Goal: Task Accomplishment & Management: Manage account settings

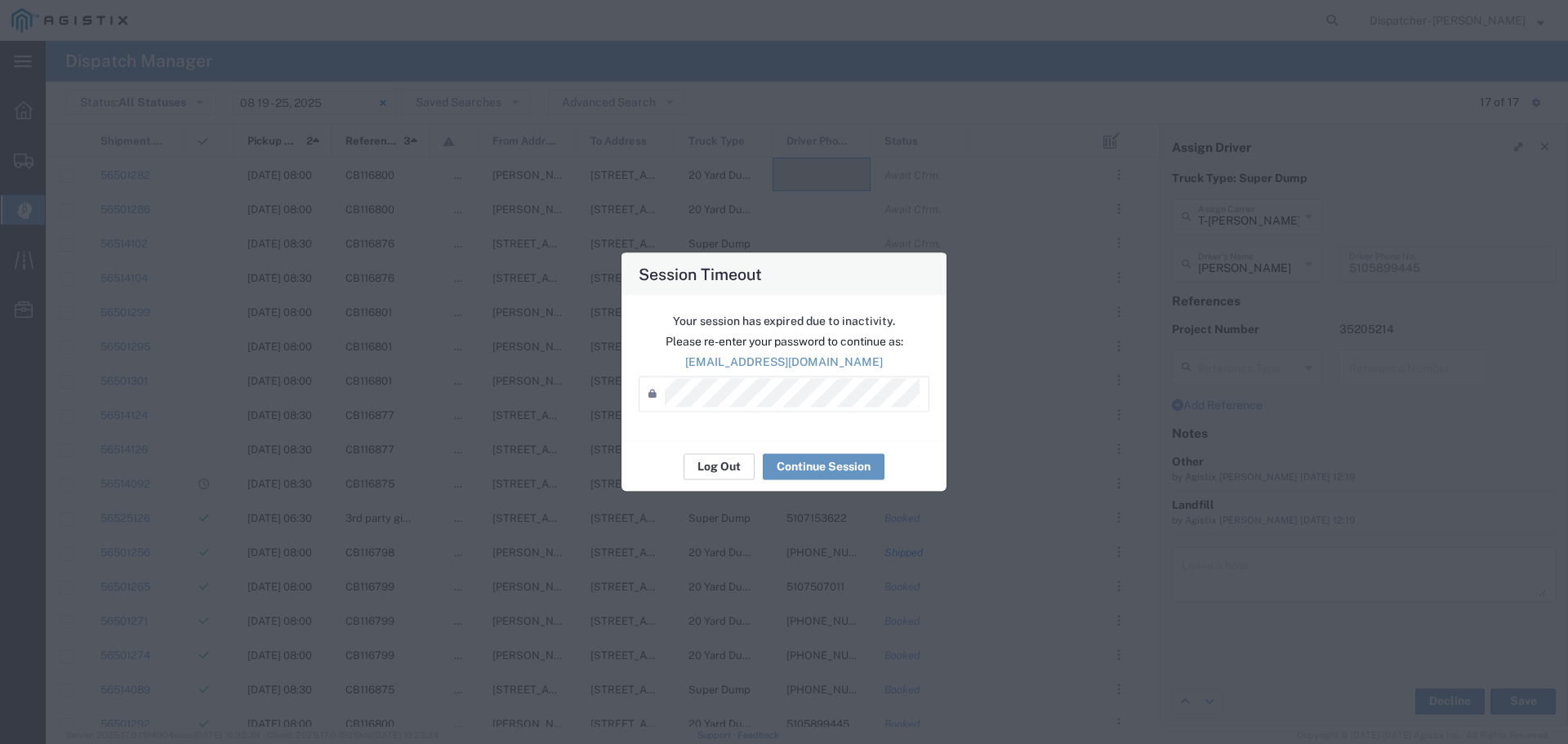
click at [721, 467] on button "Log Out" at bounding box center [718, 466] width 71 height 26
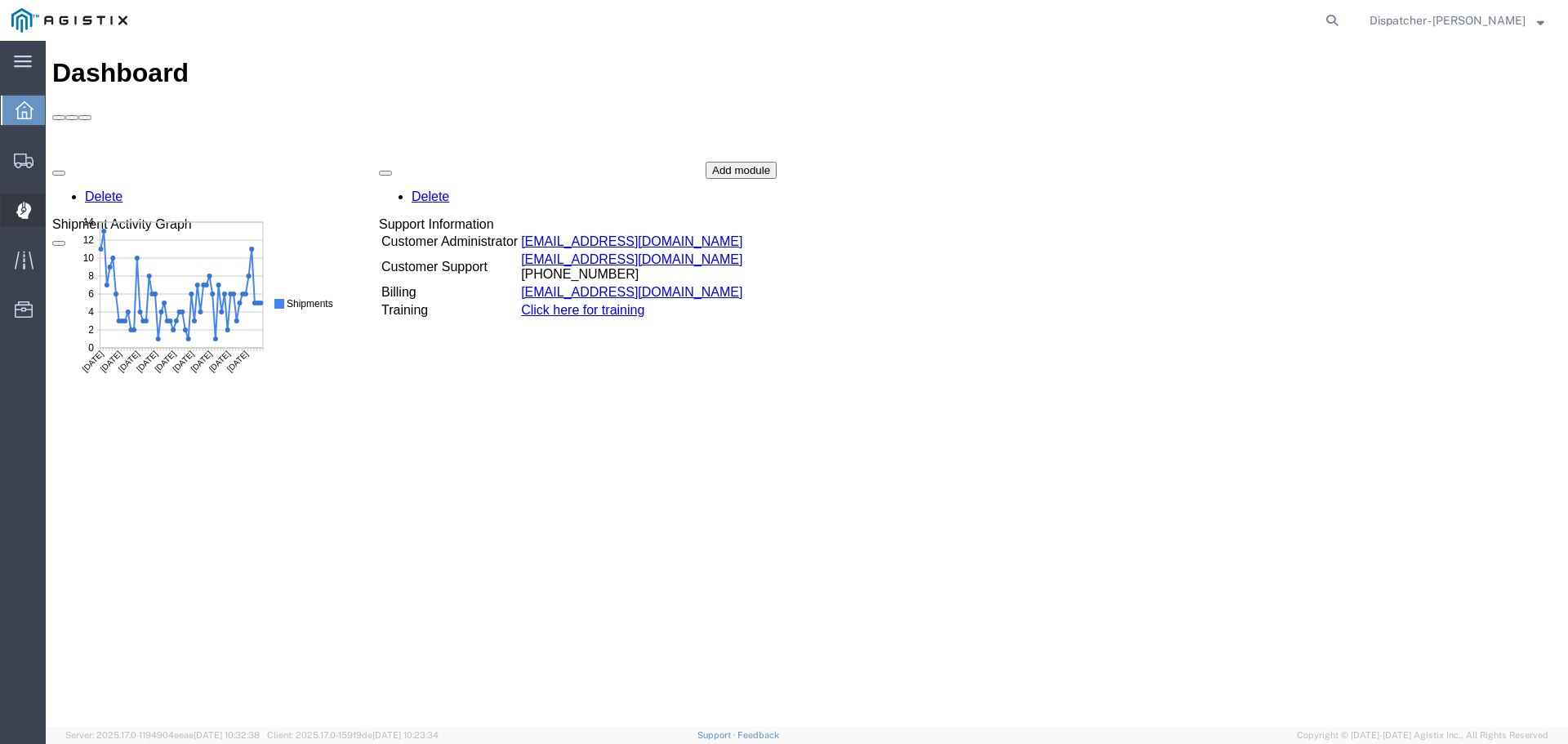
click at [14, 210] on div at bounding box center [24, 210] width 46 height 32
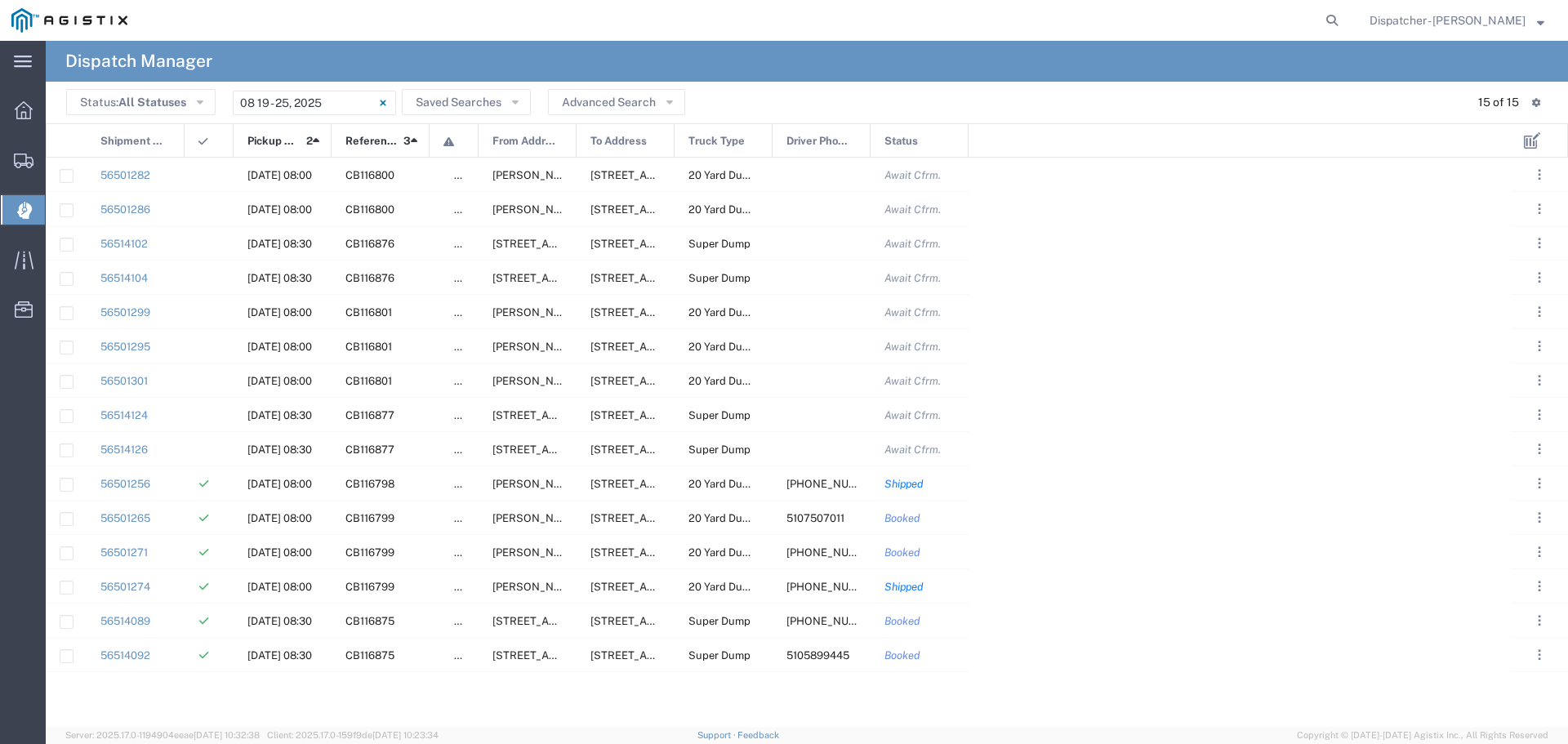
click at [124, 141] on span "Shipment No." at bounding box center [134, 141] width 66 height 34
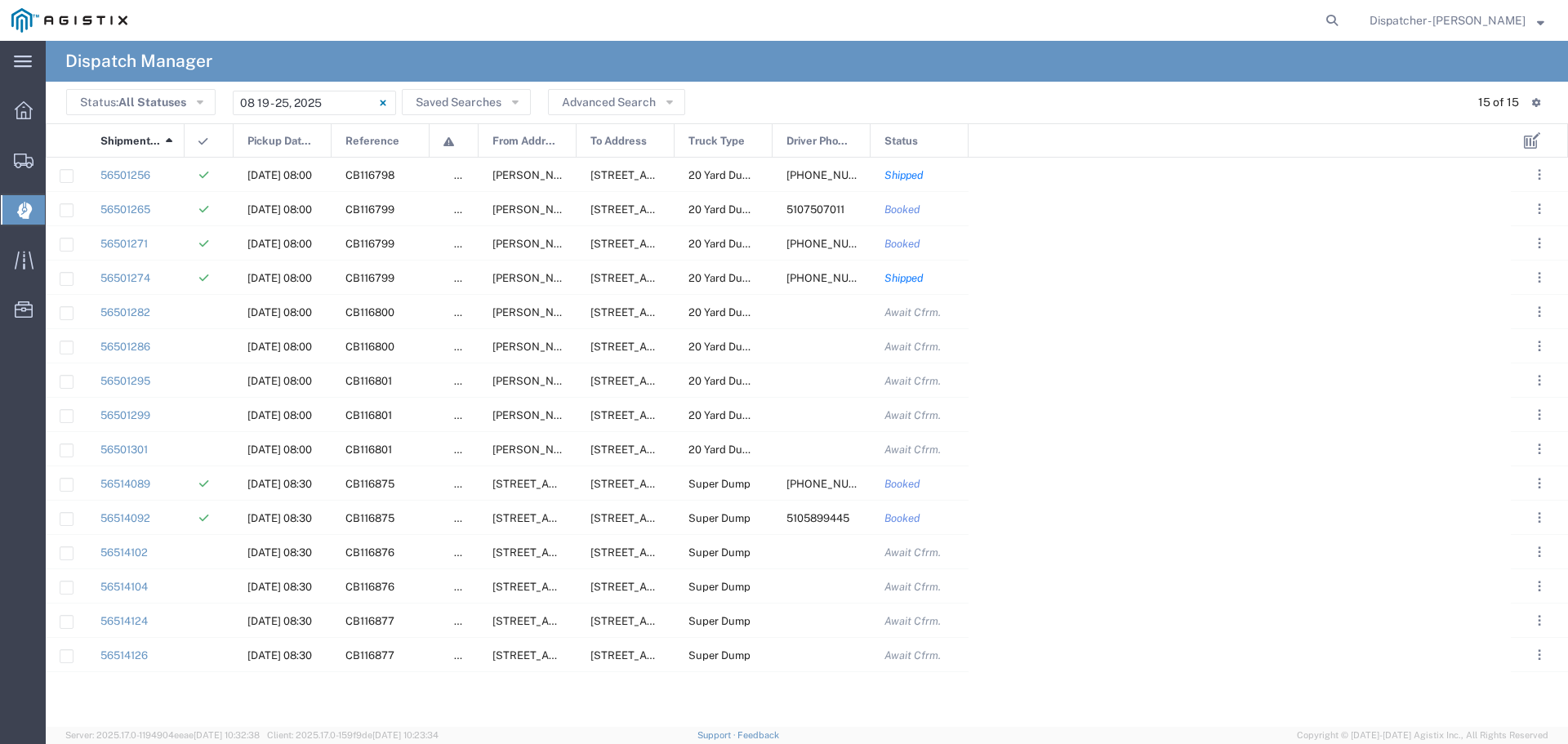
click at [124, 141] on span "Shipment No." at bounding box center [130, 141] width 60 height 34
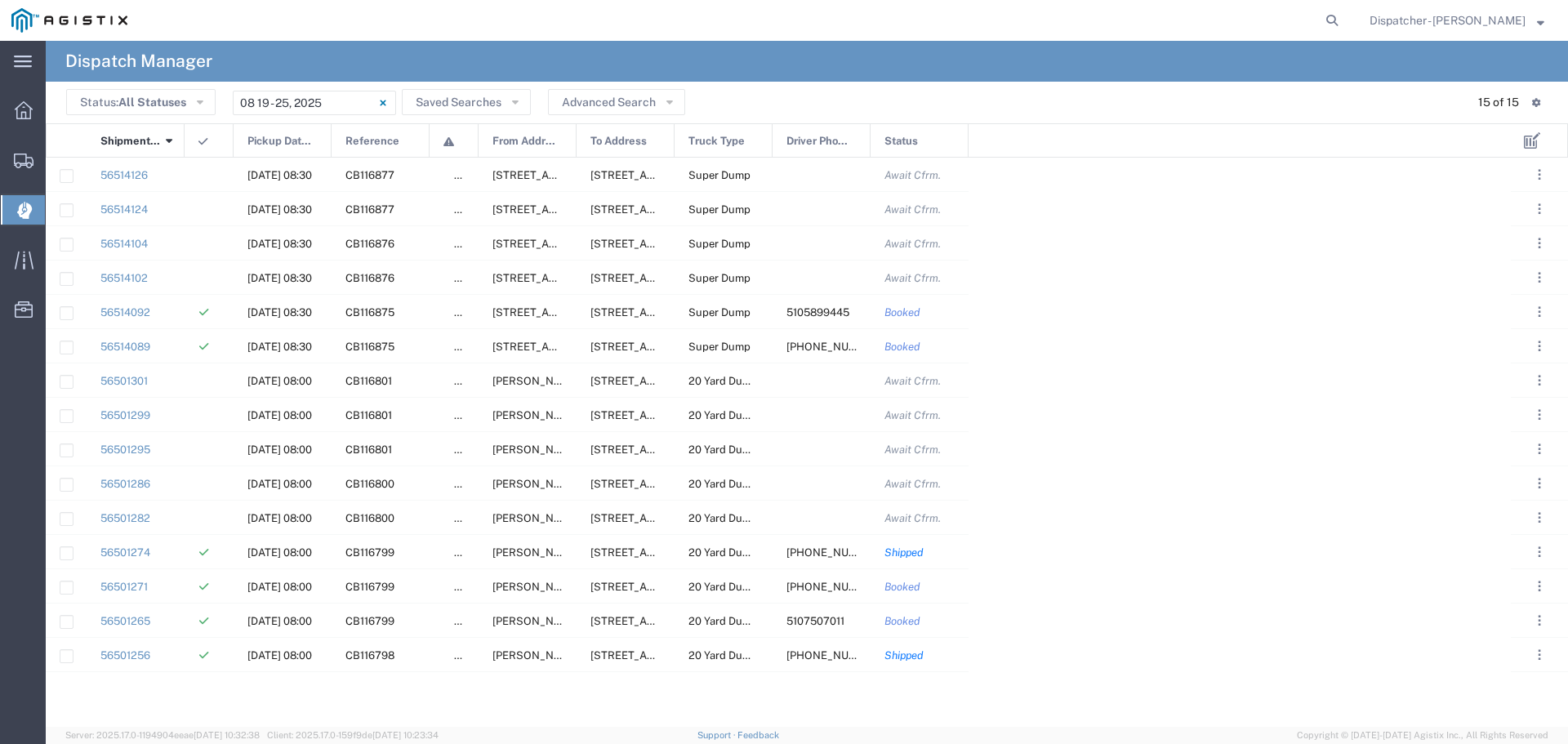
click at [284, 139] on span "Pickup Date and Time" at bounding box center [280, 141] width 66 height 34
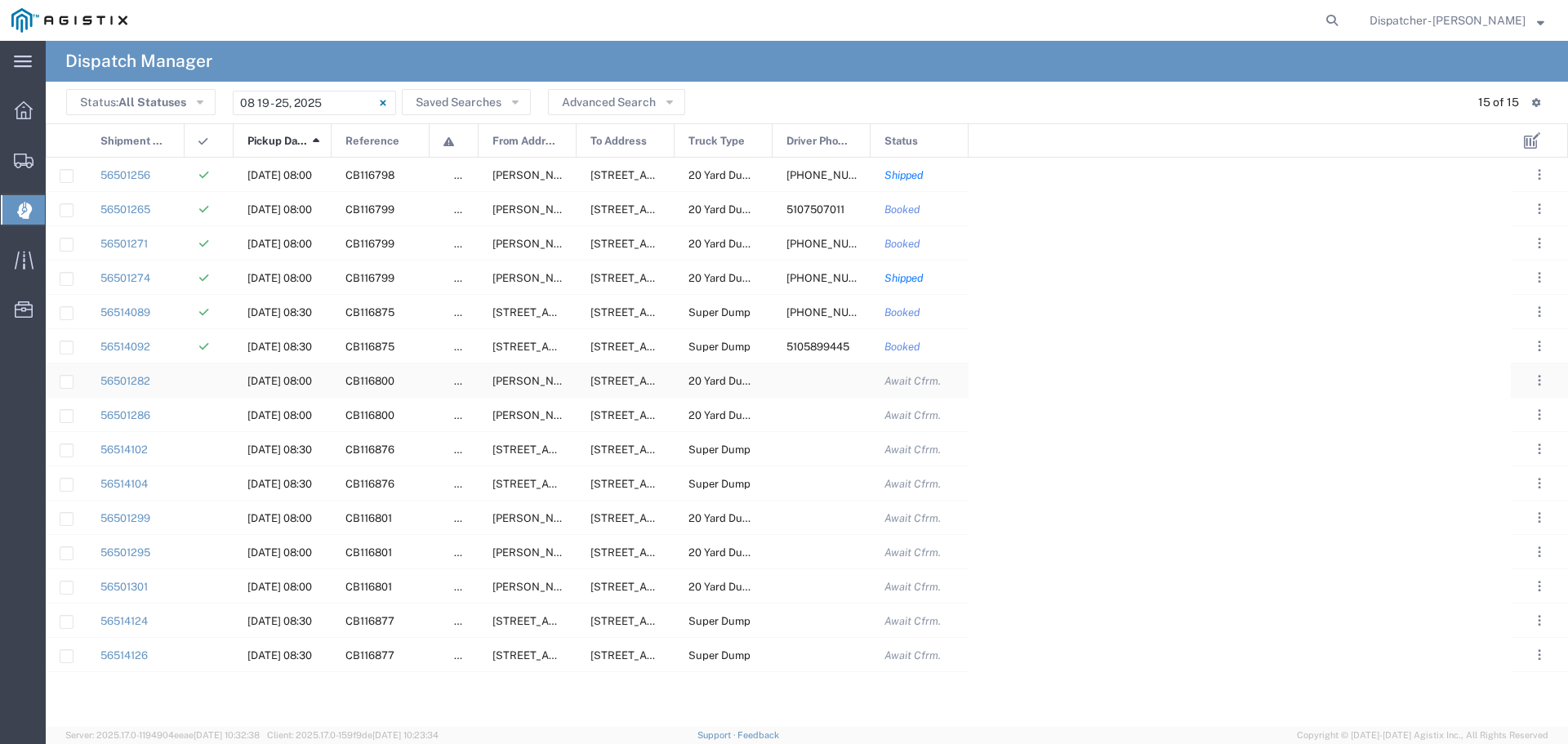
click at [822, 378] on div at bounding box center [821, 380] width 98 height 33
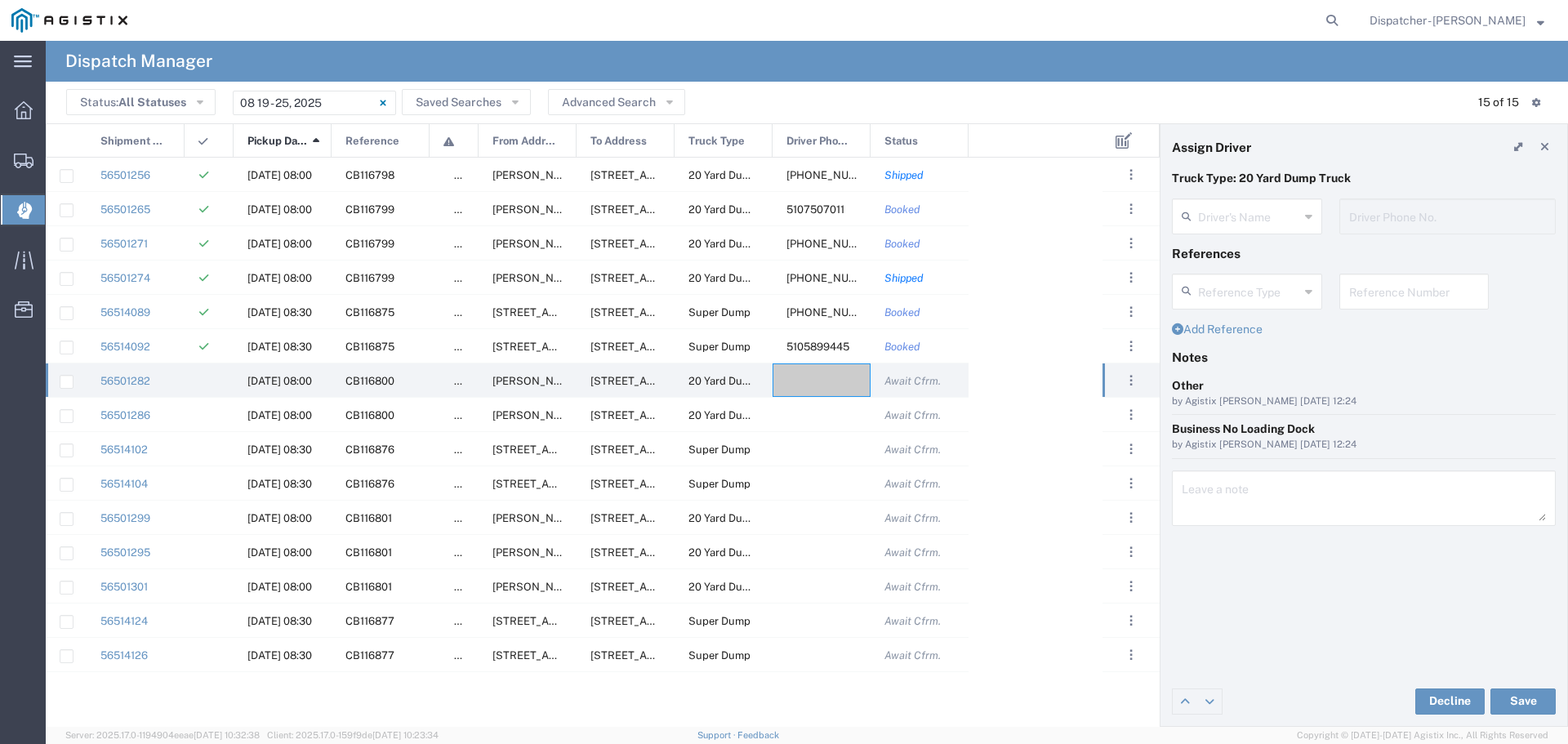
click at [1307, 216] on icon at bounding box center [1308, 216] width 8 height 26
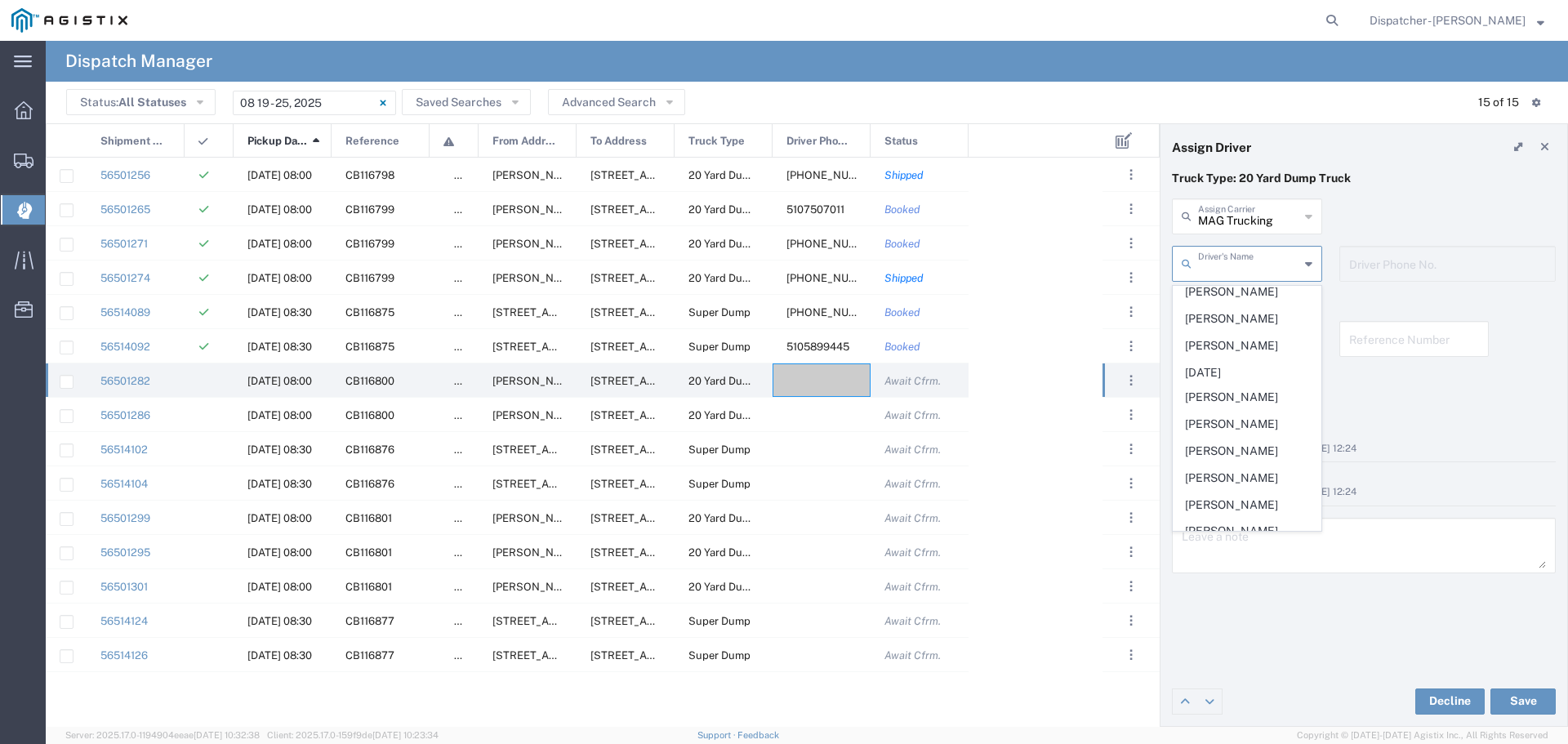
scroll to position [653, 0]
click at [1230, 433] on span "Rogelio Casas" at bounding box center [1246, 420] width 147 height 26
type input "Rogelio Casas"
type input "5107507011"
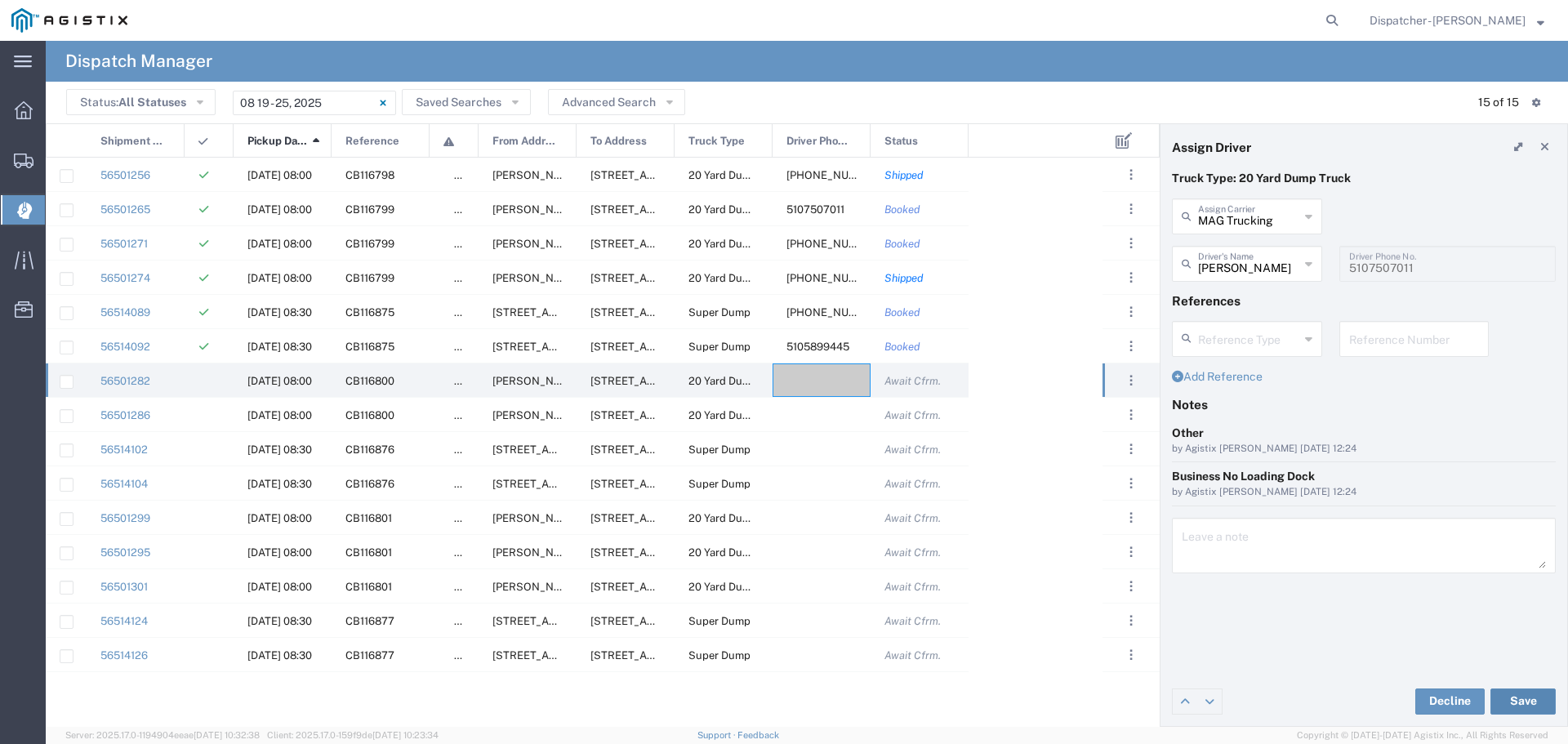
click at [1530, 701] on button "Save" at bounding box center [1522, 701] width 66 height 26
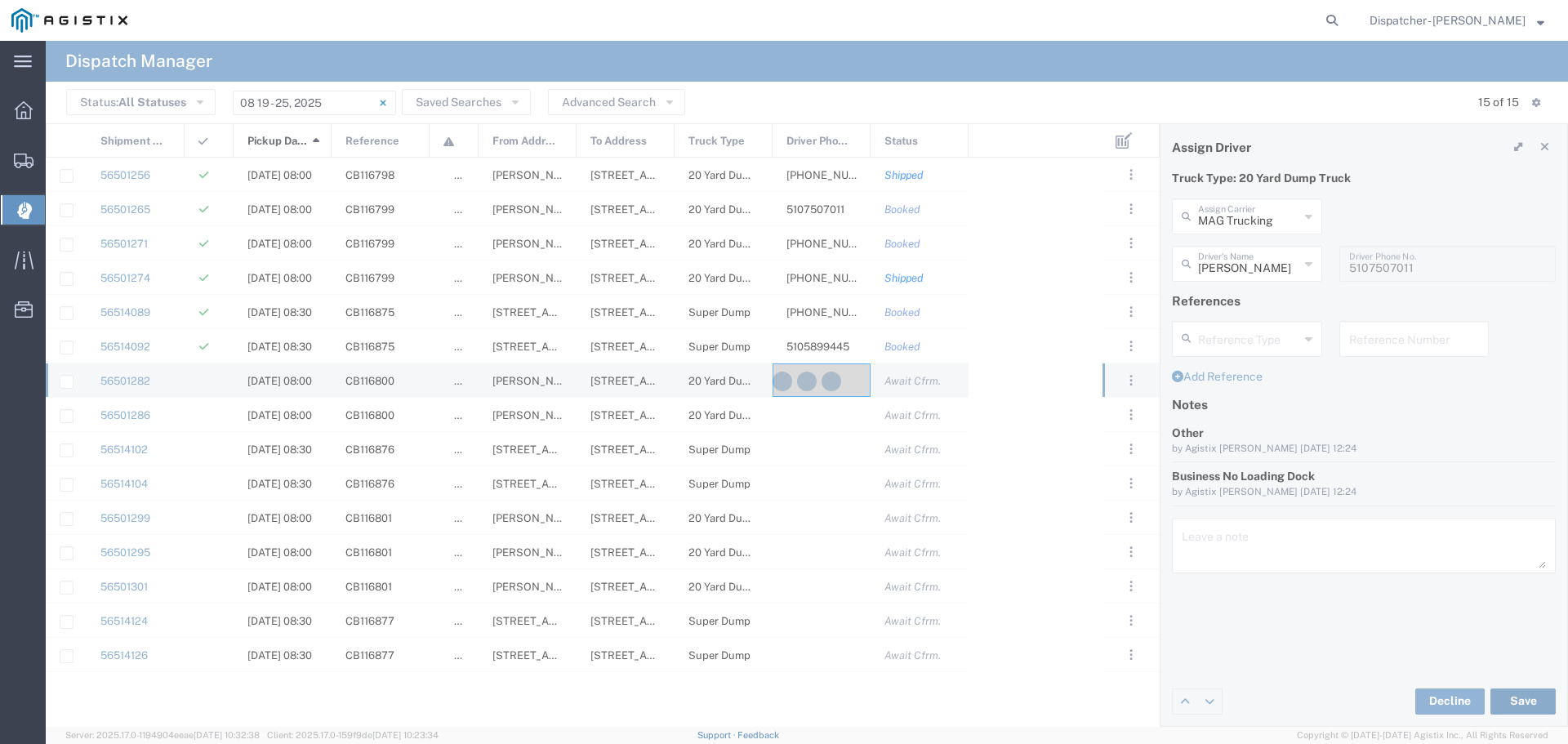
type input "Rogelio Casas"
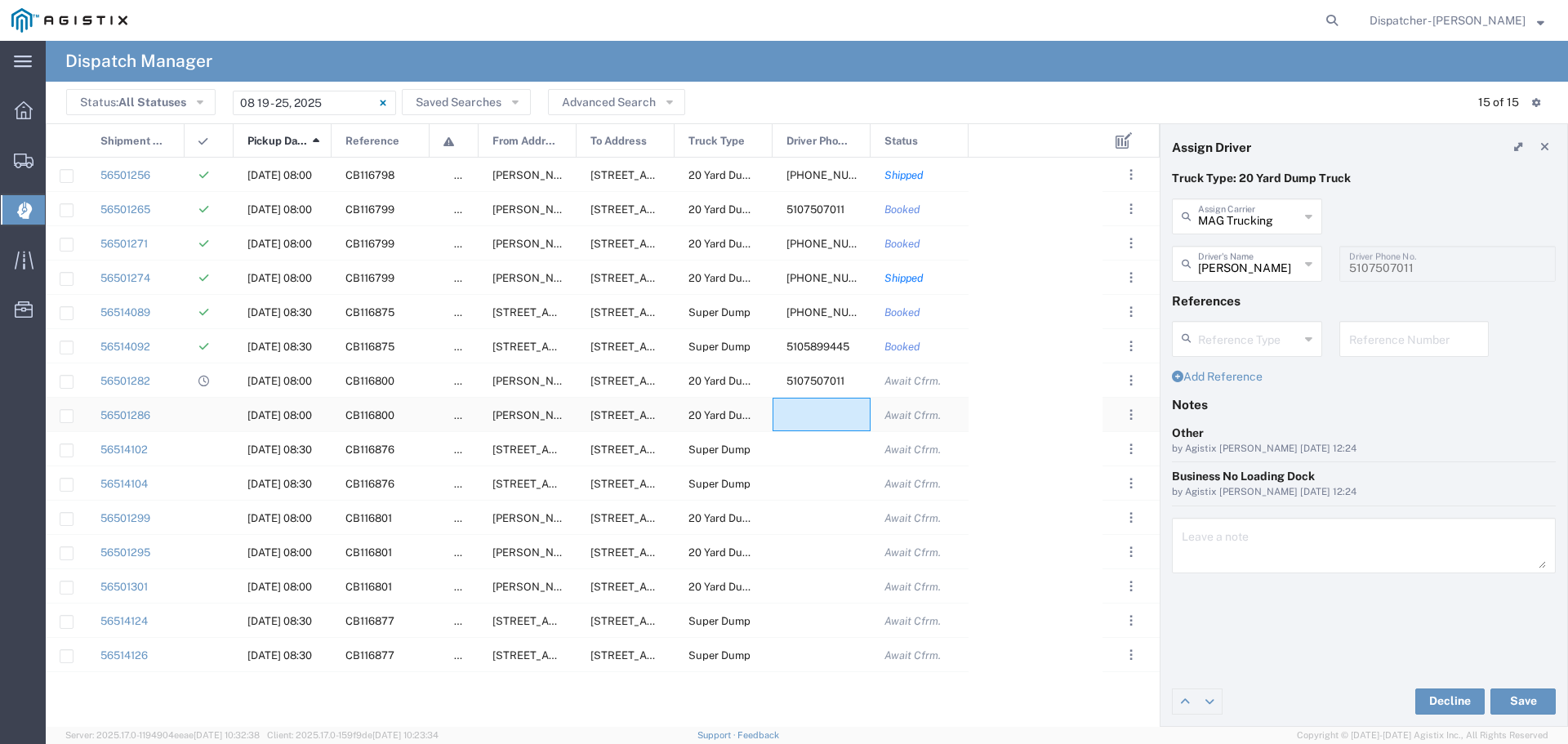
click at [802, 420] on div at bounding box center [821, 414] width 98 height 33
click at [1308, 211] on icon at bounding box center [1308, 216] width 8 height 26
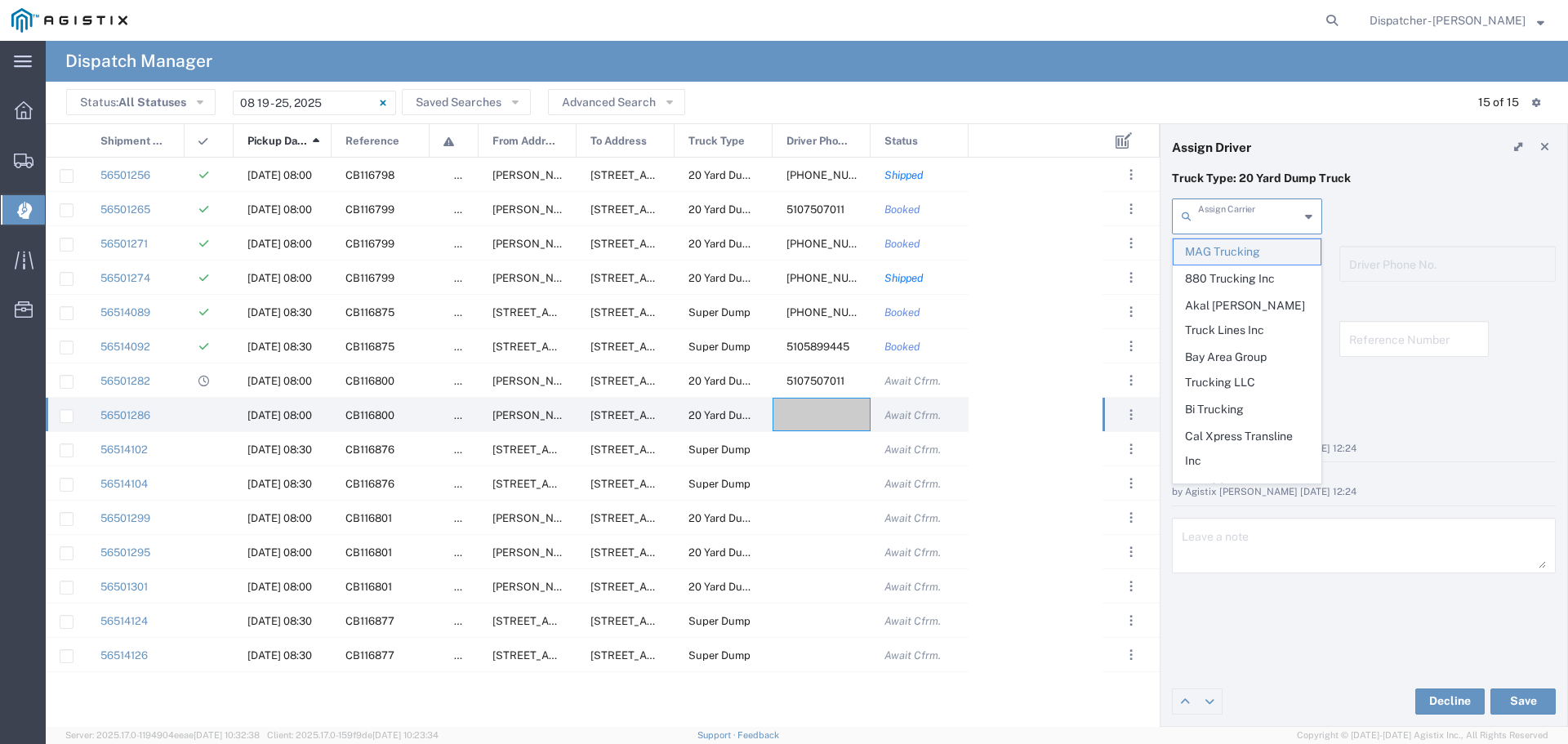
click at [1278, 254] on span "MAG Trucking" at bounding box center [1246, 252] width 147 height 26
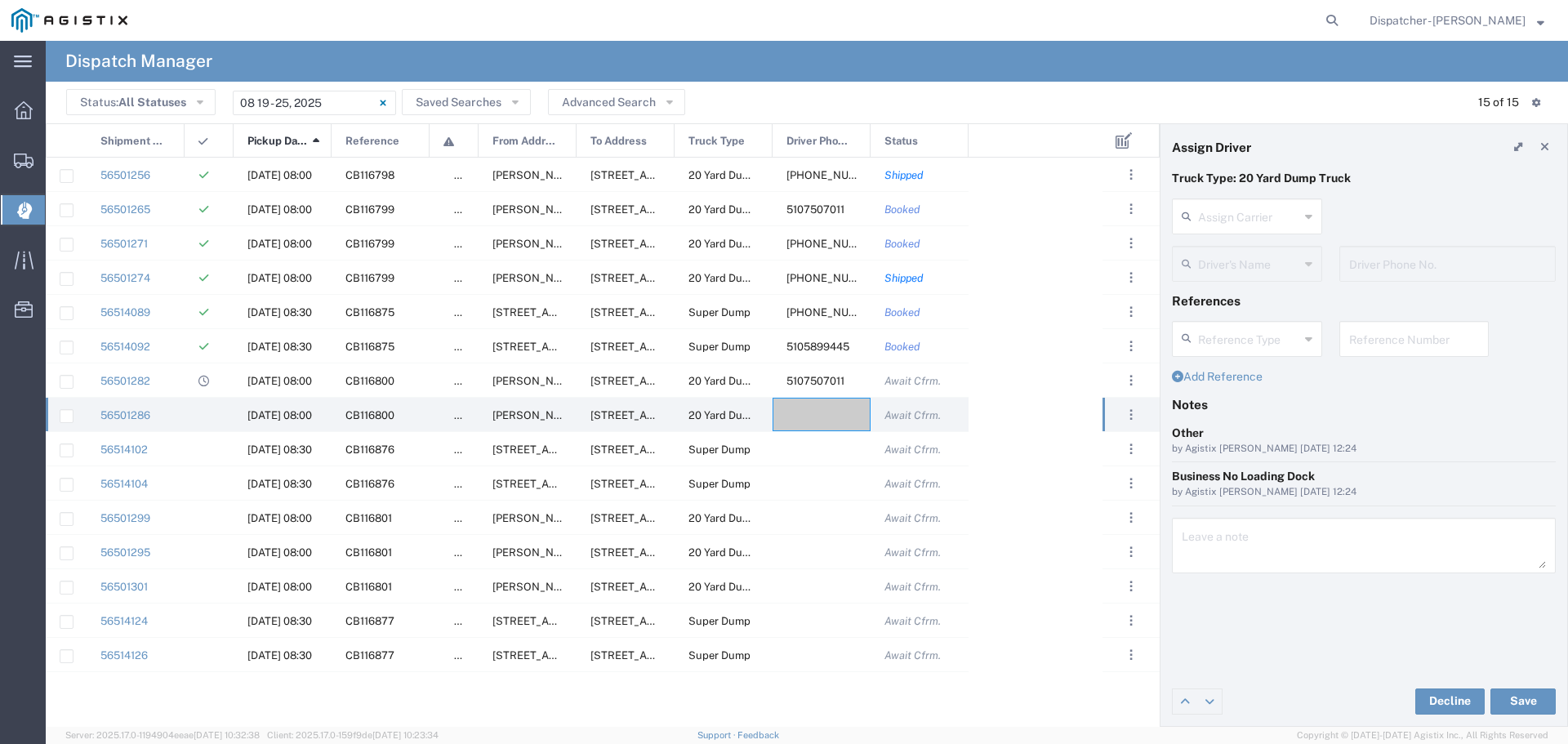
click at [1312, 221] on icon at bounding box center [1308, 216] width 8 height 26
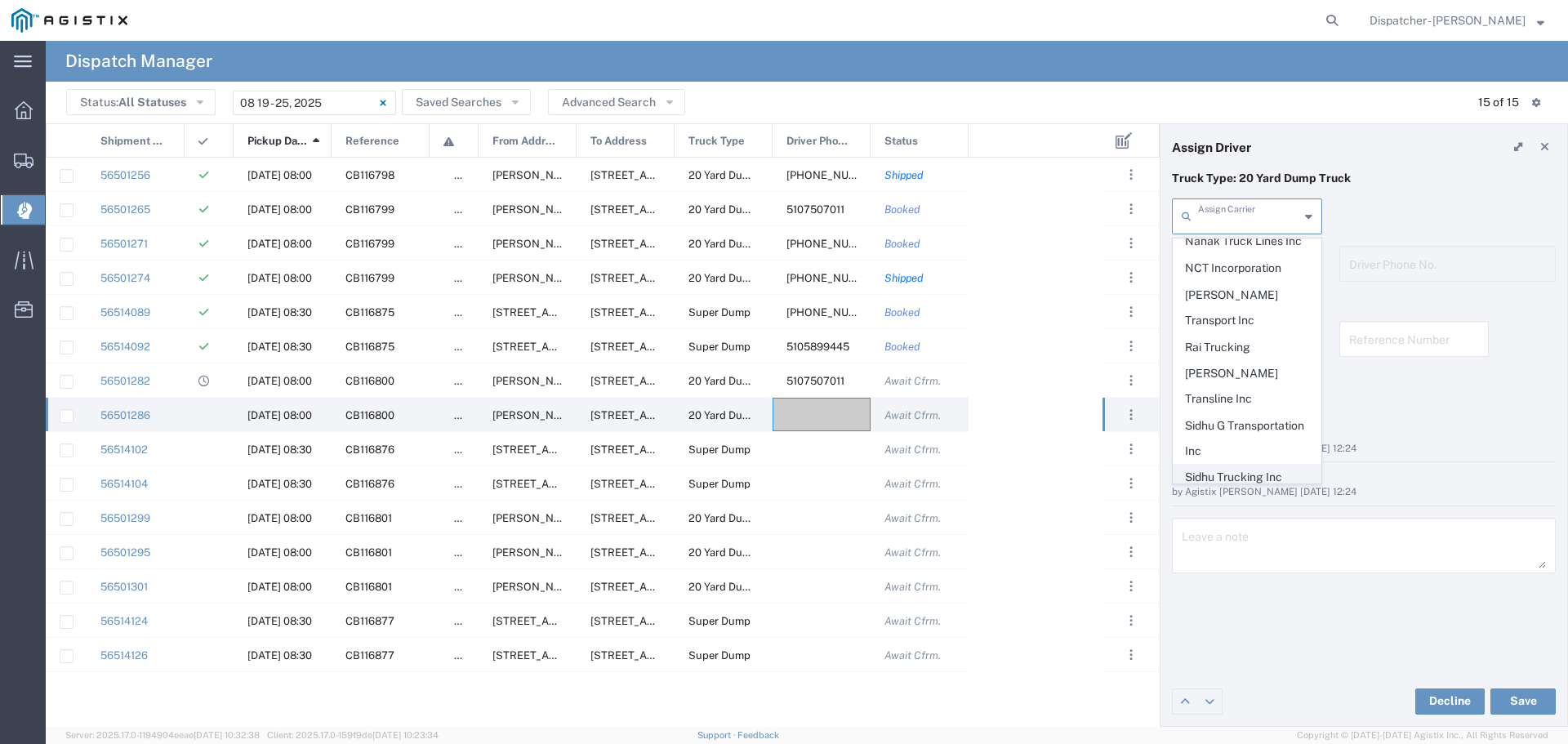
scroll to position [834, 0]
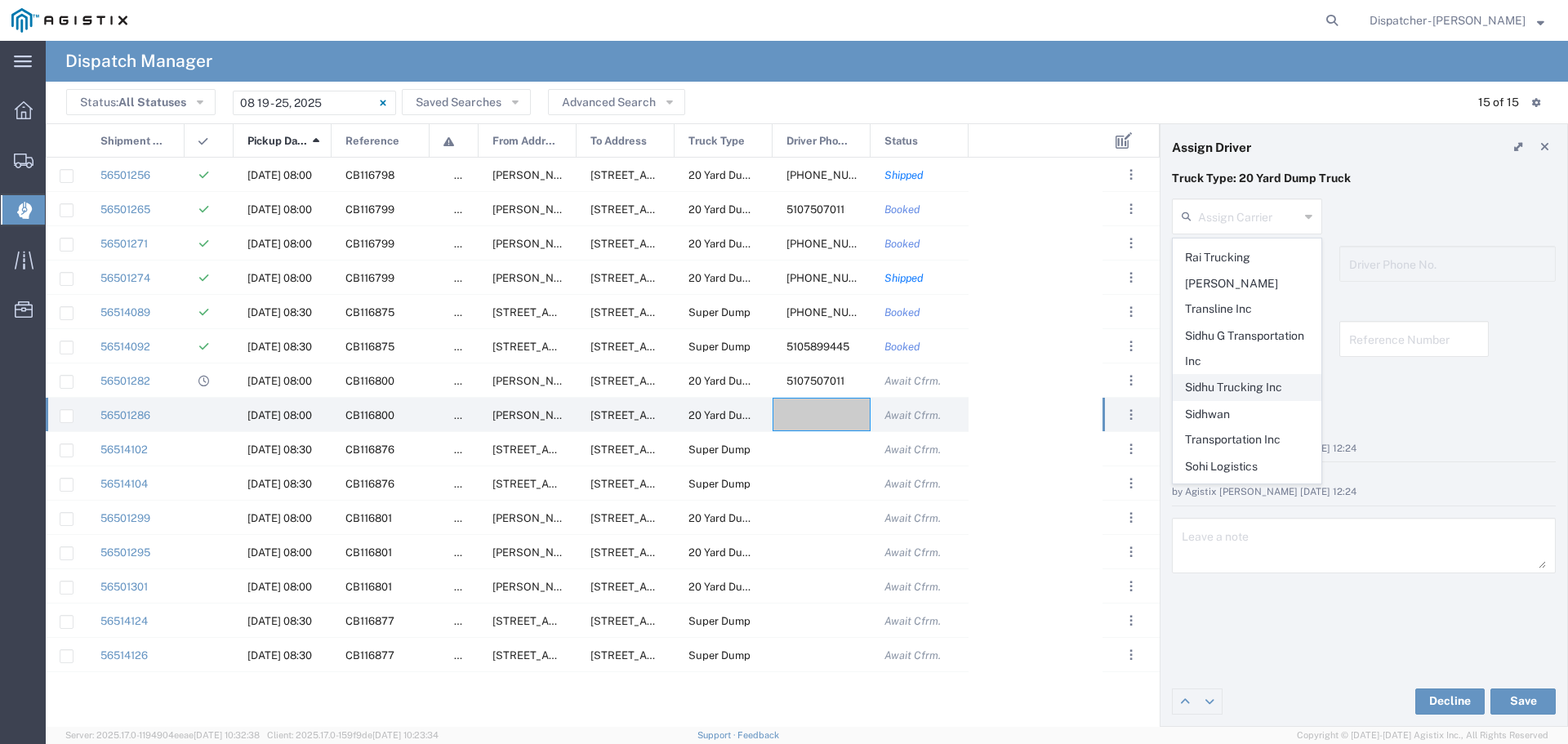
click at [1233, 375] on span "Sidhu Trucking Inc" at bounding box center [1246, 388] width 147 height 26
type input "Sidhu Trucking Inc"
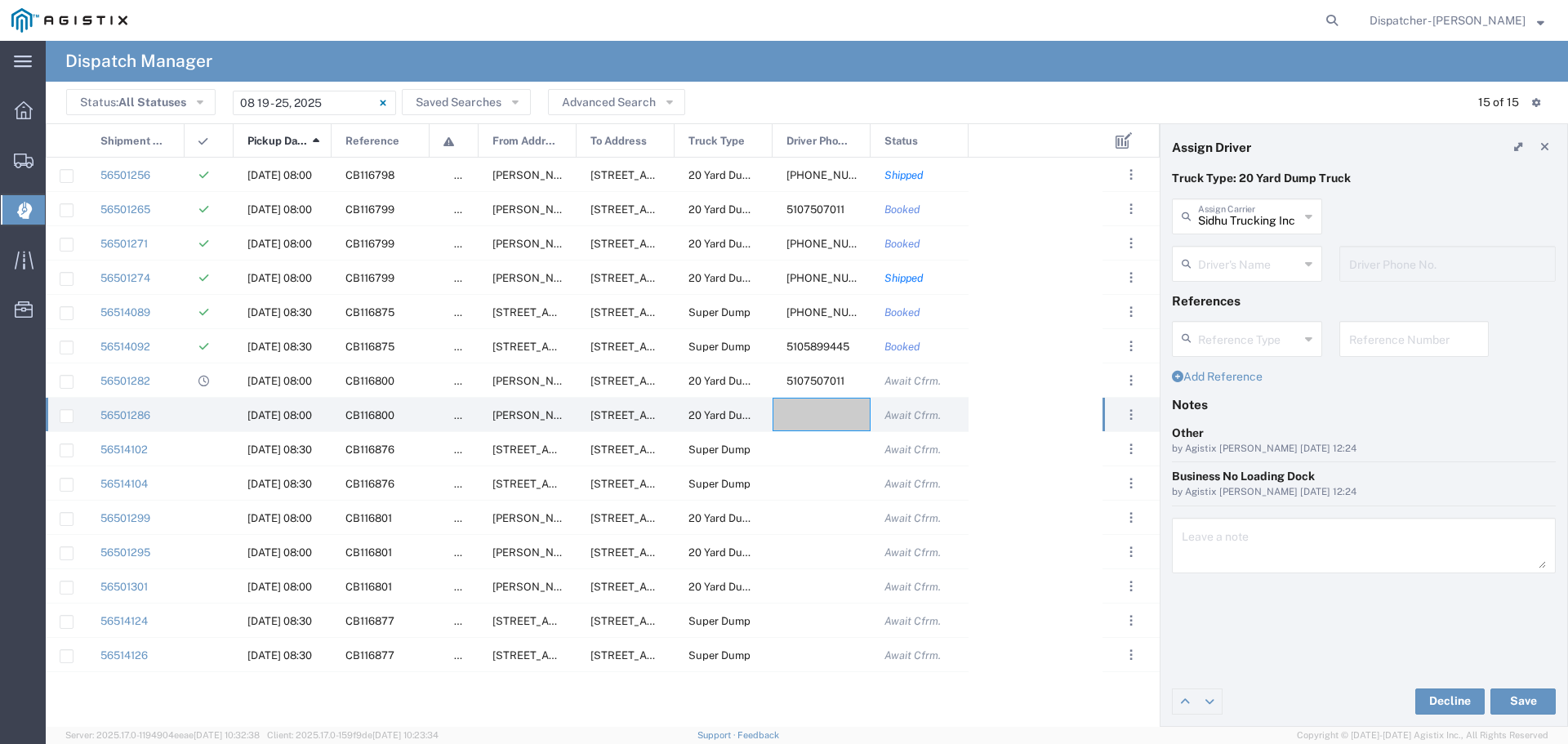
click at [1312, 262] on icon at bounding box center [1308, 263] width 8 height 26
click at [1232, 299] on span "Nirmaljit Sidhu" at bounding box center [1246, 299] width 147 height 26
type input "Nirmaljit Sidhu"
type input "[PHONE_NUMBER]"
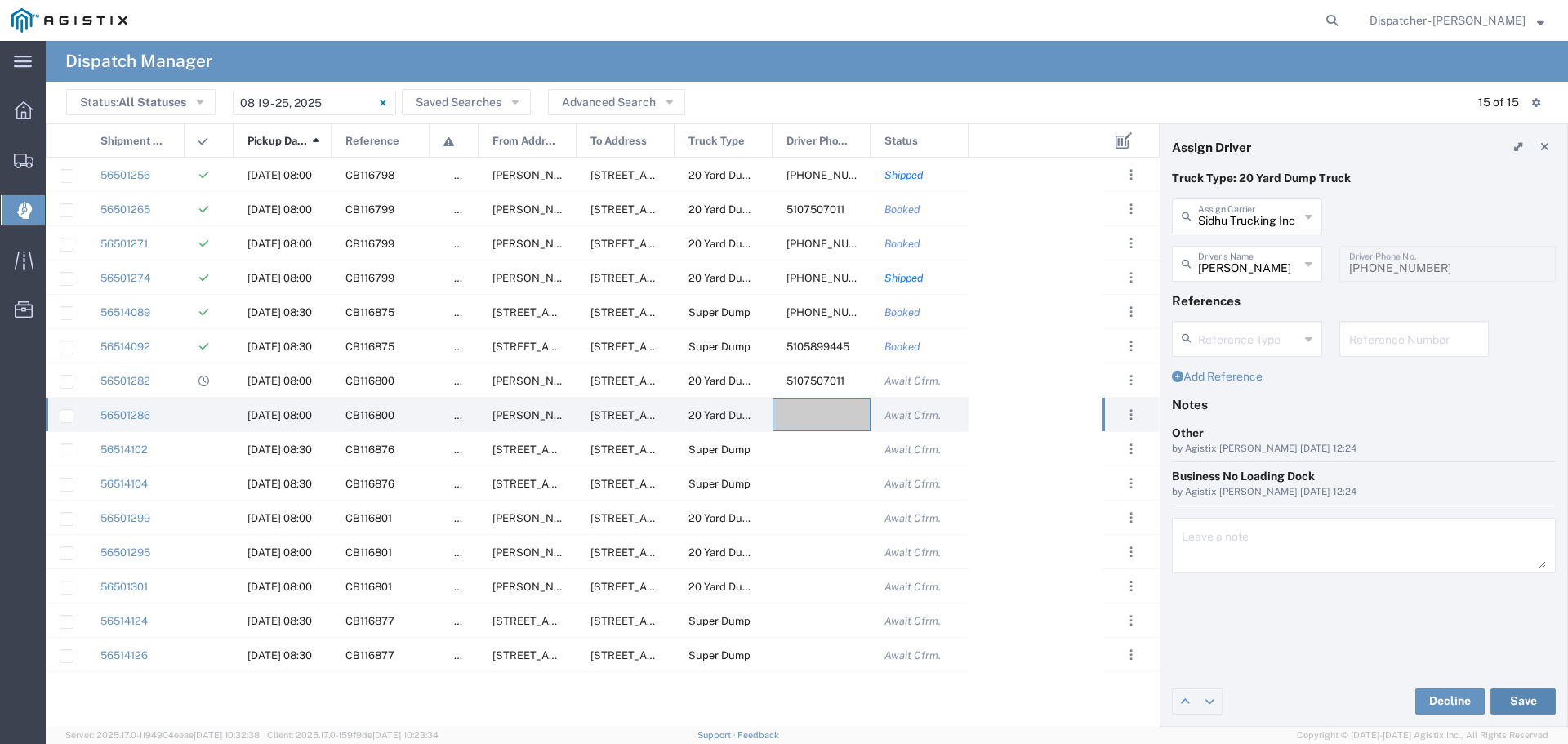
click at [1524, 701] on button "Save" at bounding box center [1522, 701] width 66 height 26
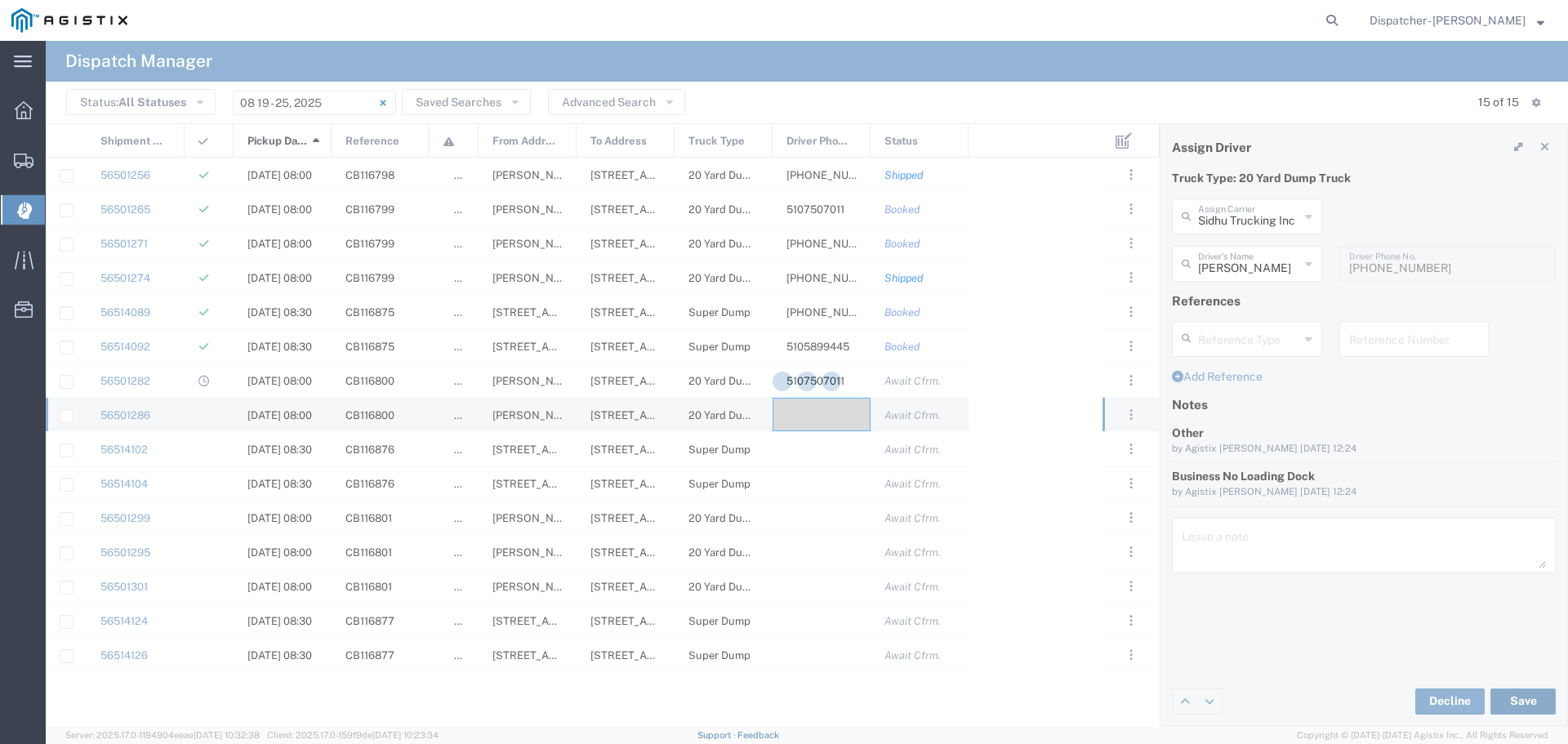
type input "Nirmaljit Sidhu"
type input "Sidhu Trucking Inc"
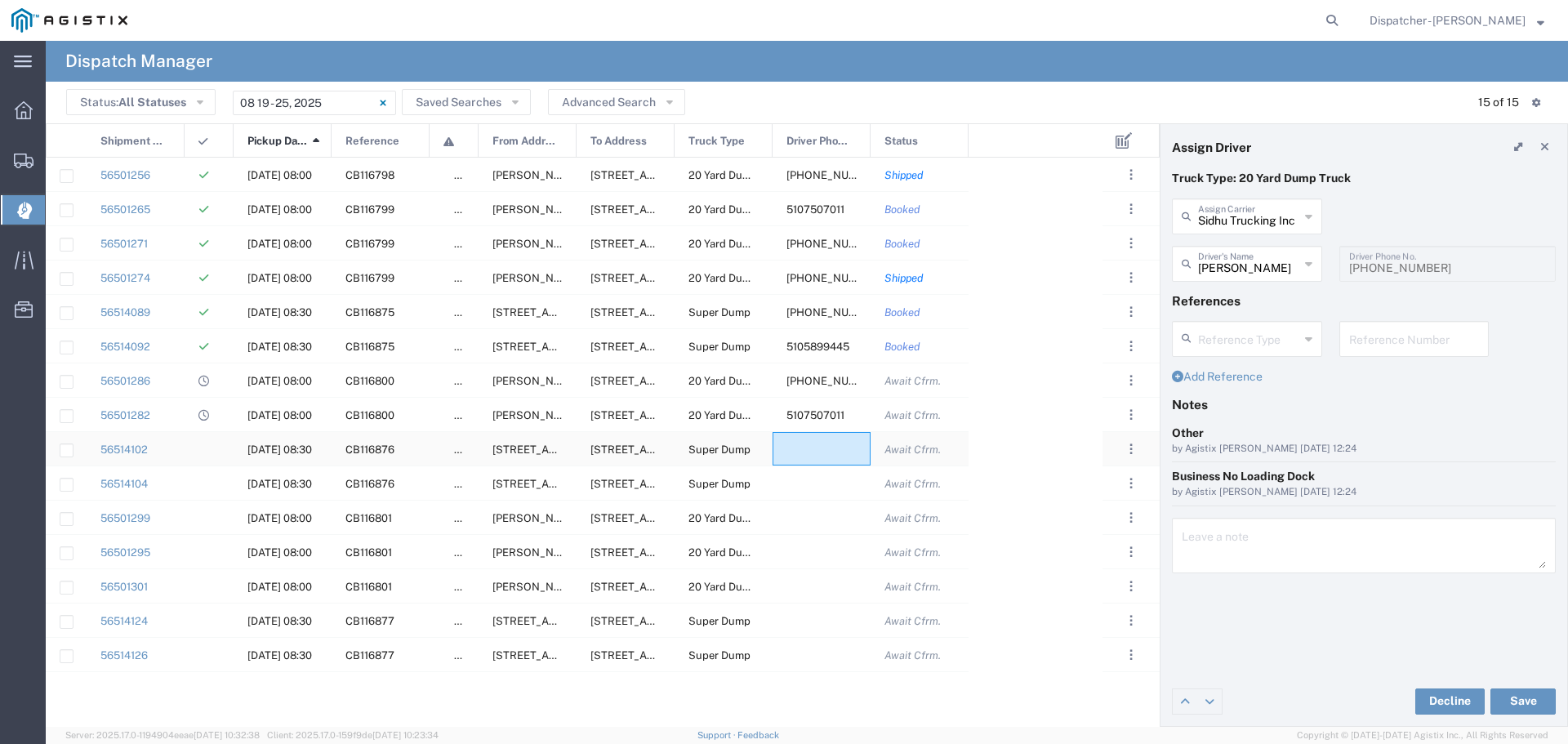
click at [805, 452] on div at bounding box center [821, 448] width 98 height 33
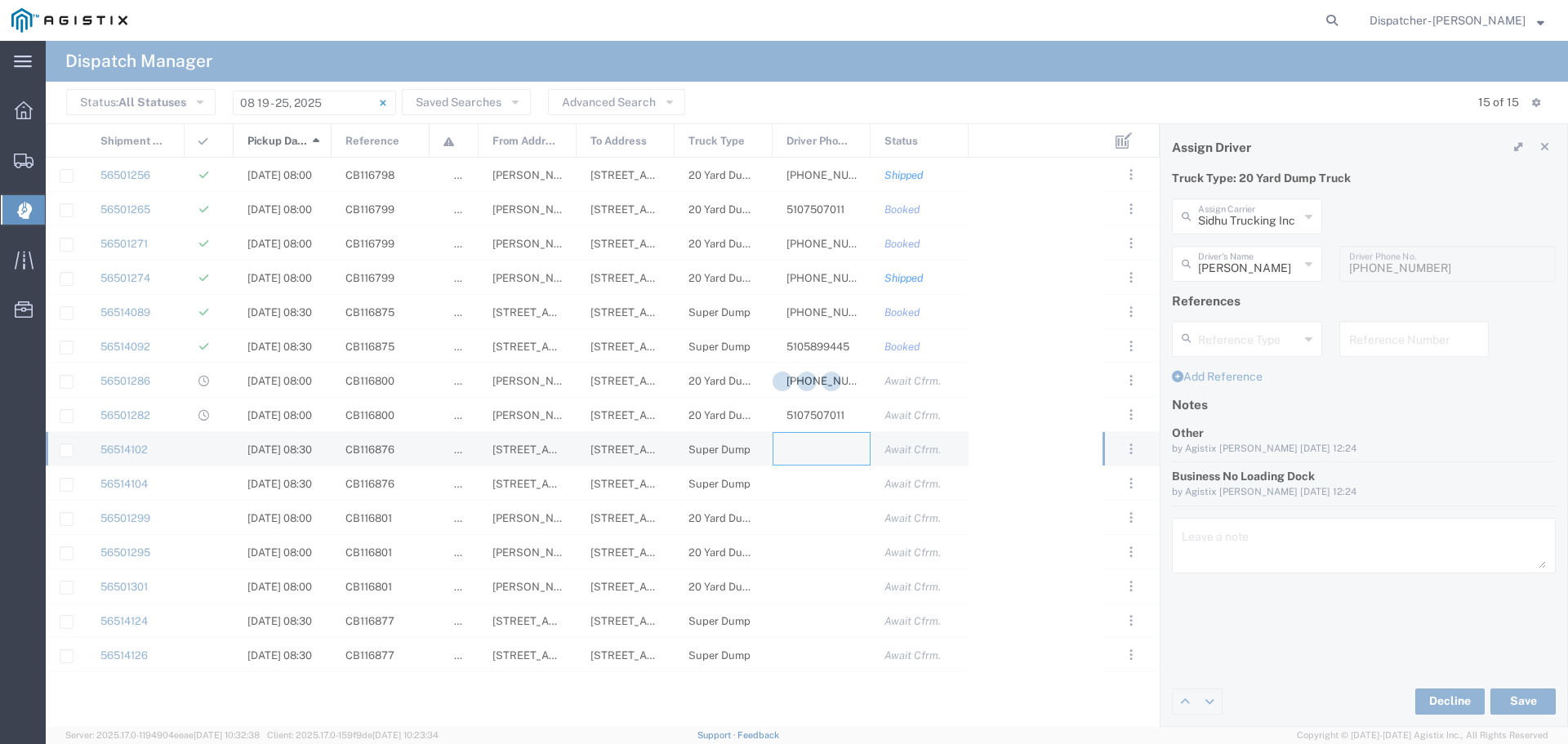
type input "MAG Trucking"
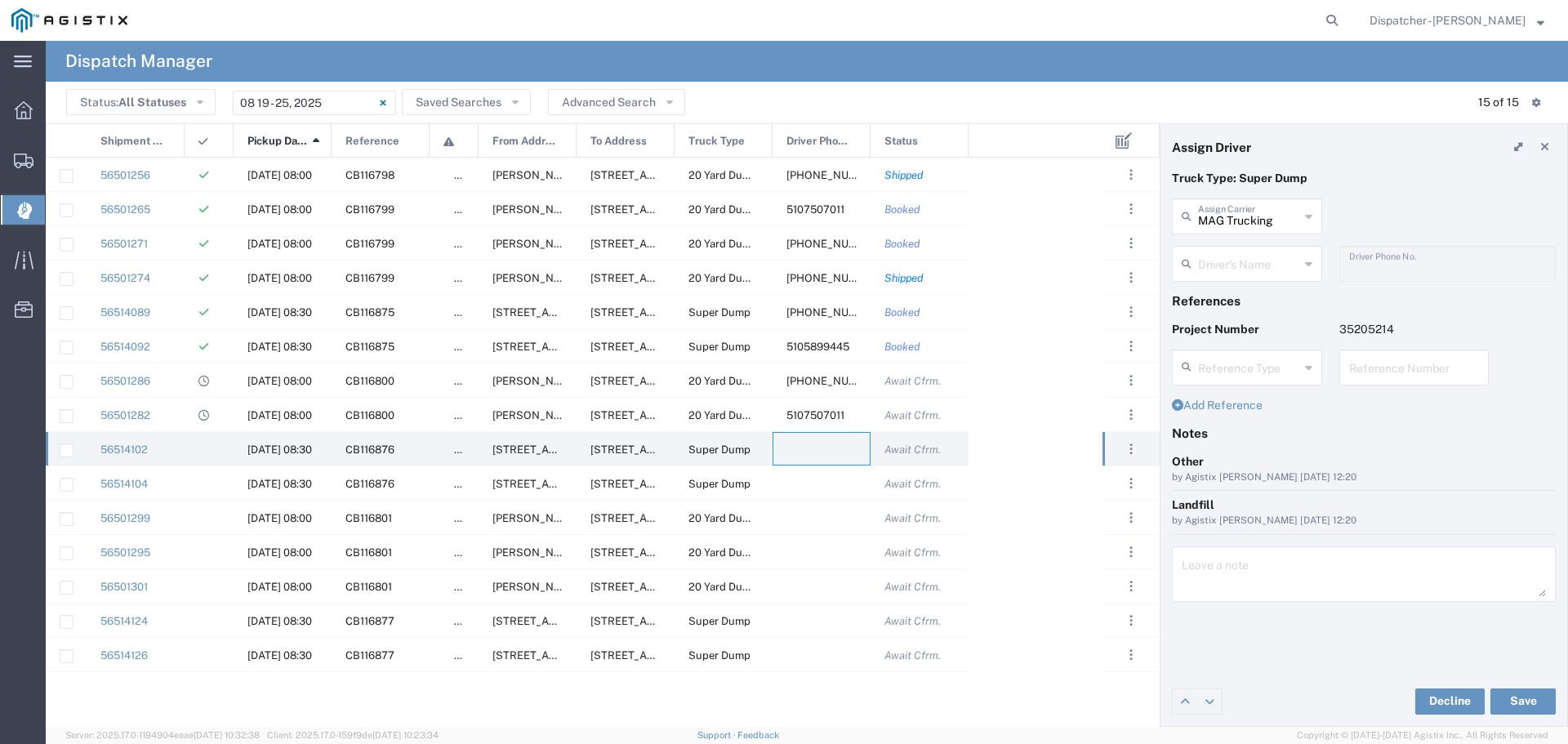
click at [1307, 265] on icon at bounding box center [1308, 263] width 8 height 26
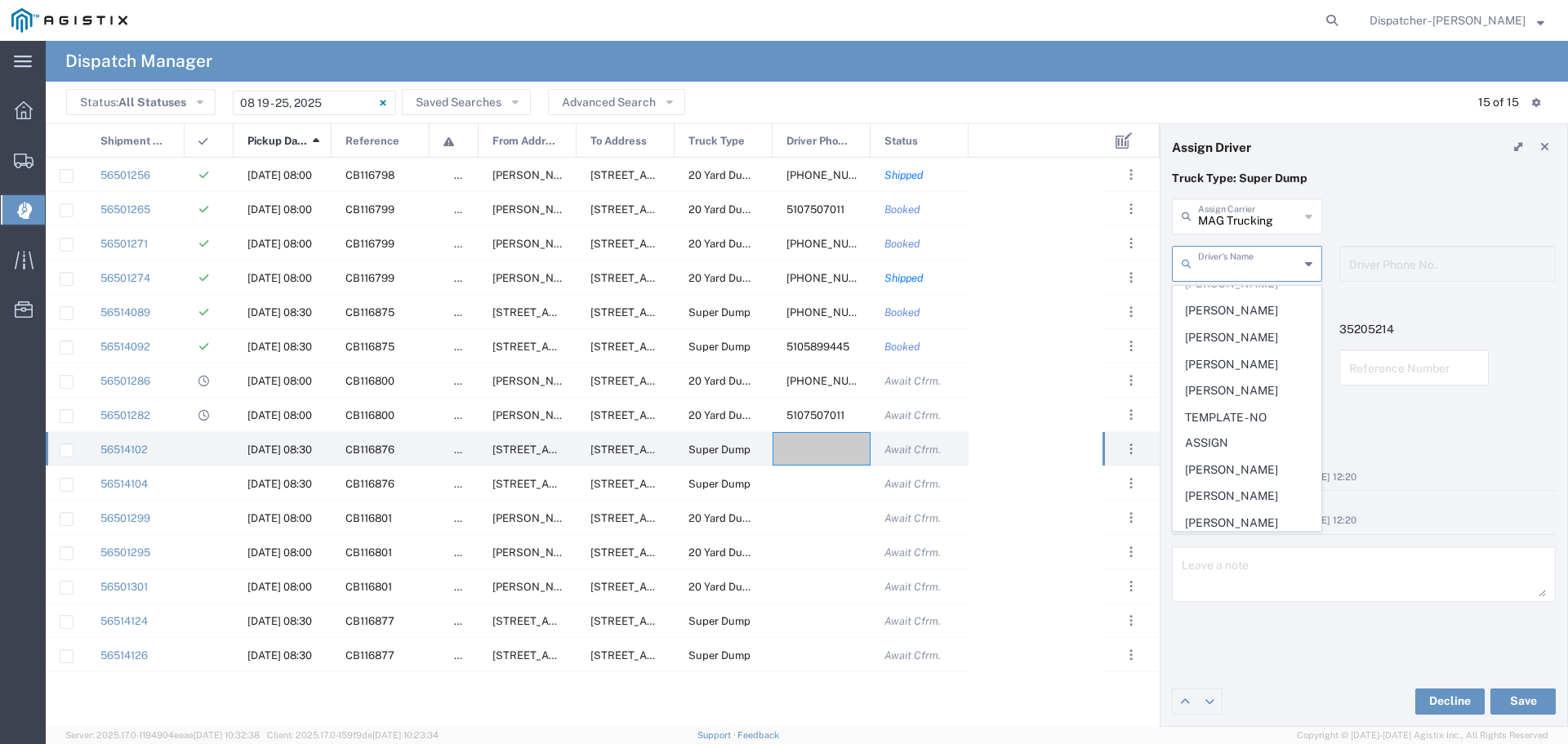
scroll to position [801, 0]
click at [1230, 470] on span "Thach Hoang" at bounding box center [1246, 458] width 147 height 26
type input "Thach Hoang"
type input "[PHONE_NUMBER]"
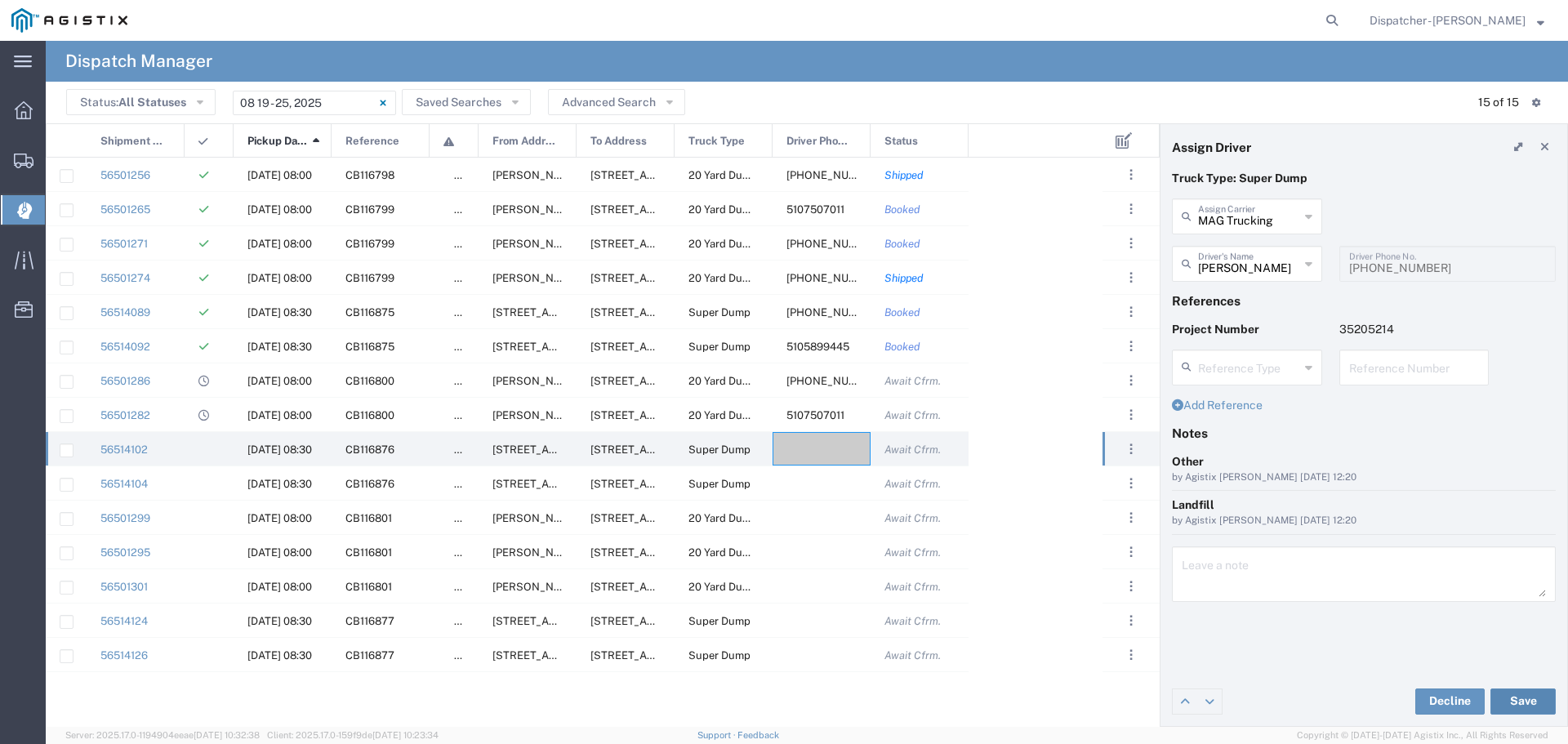
click at [1533, 695] on button "Save" at bounding box center [1522, 701] width 66 height 26
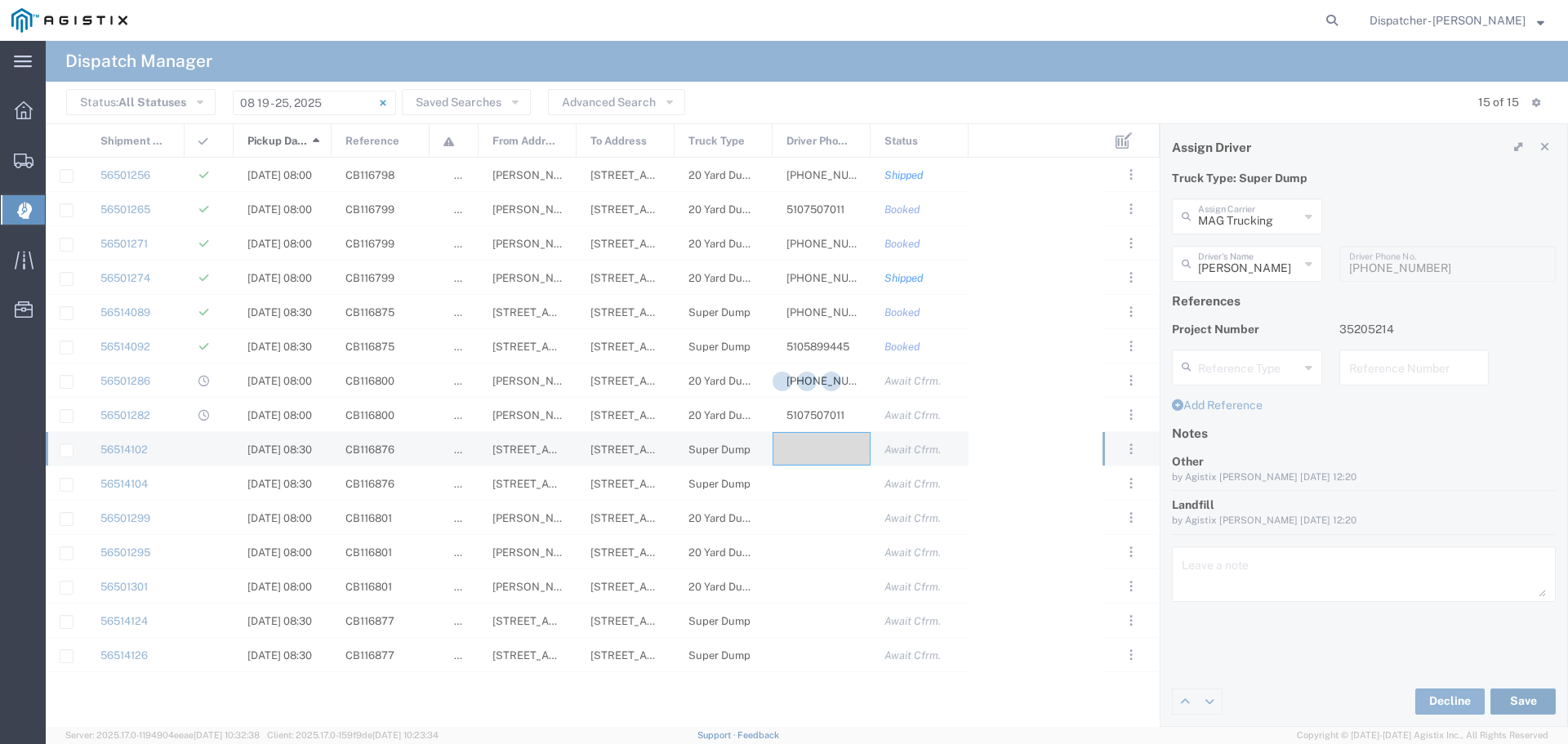
type input "Thach Hoang"
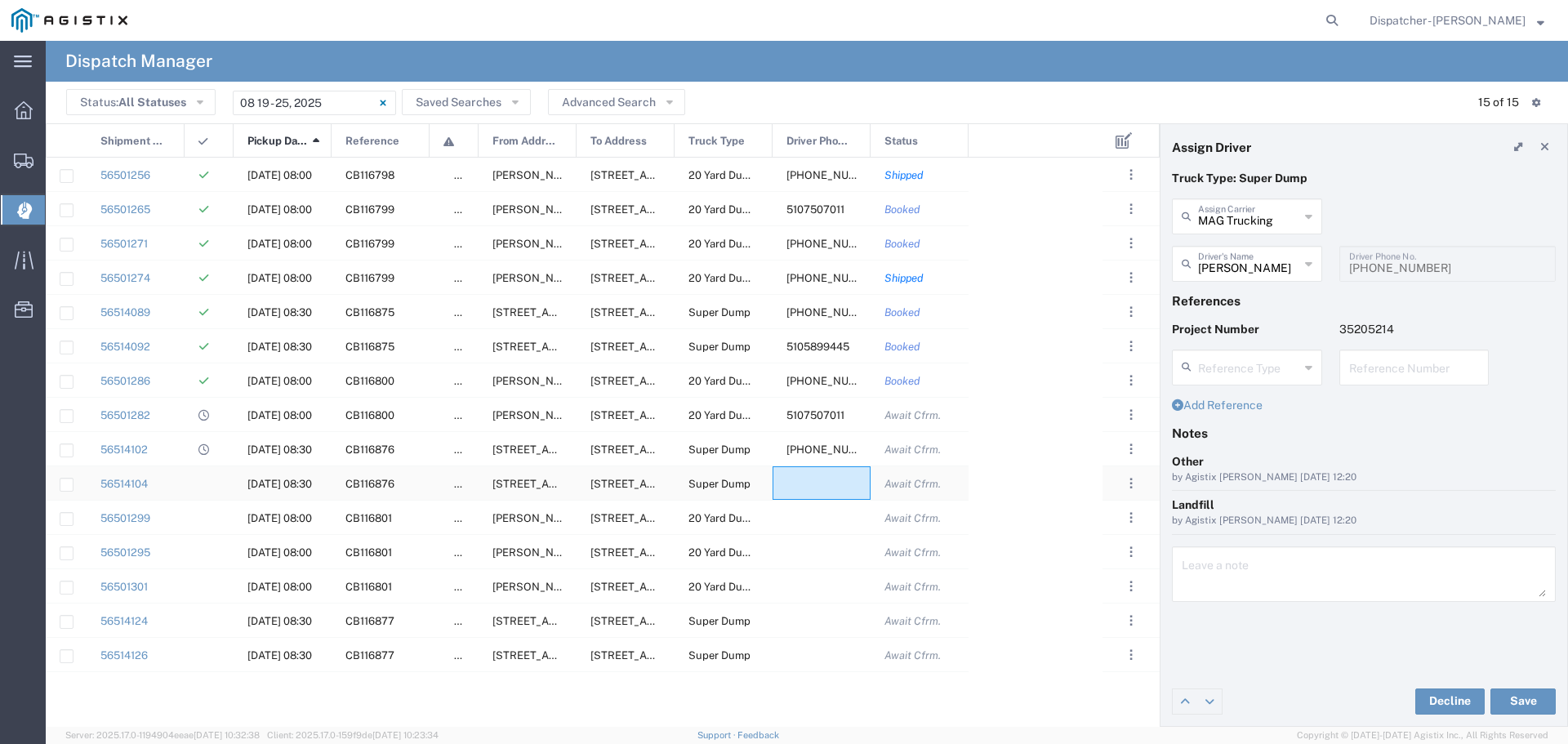
click at [834, 486] on div at bounding box center [821, 482] width 98 height 33
click at [1310, 261] on icon at bounding box center [1308, 263] width 8 height 26
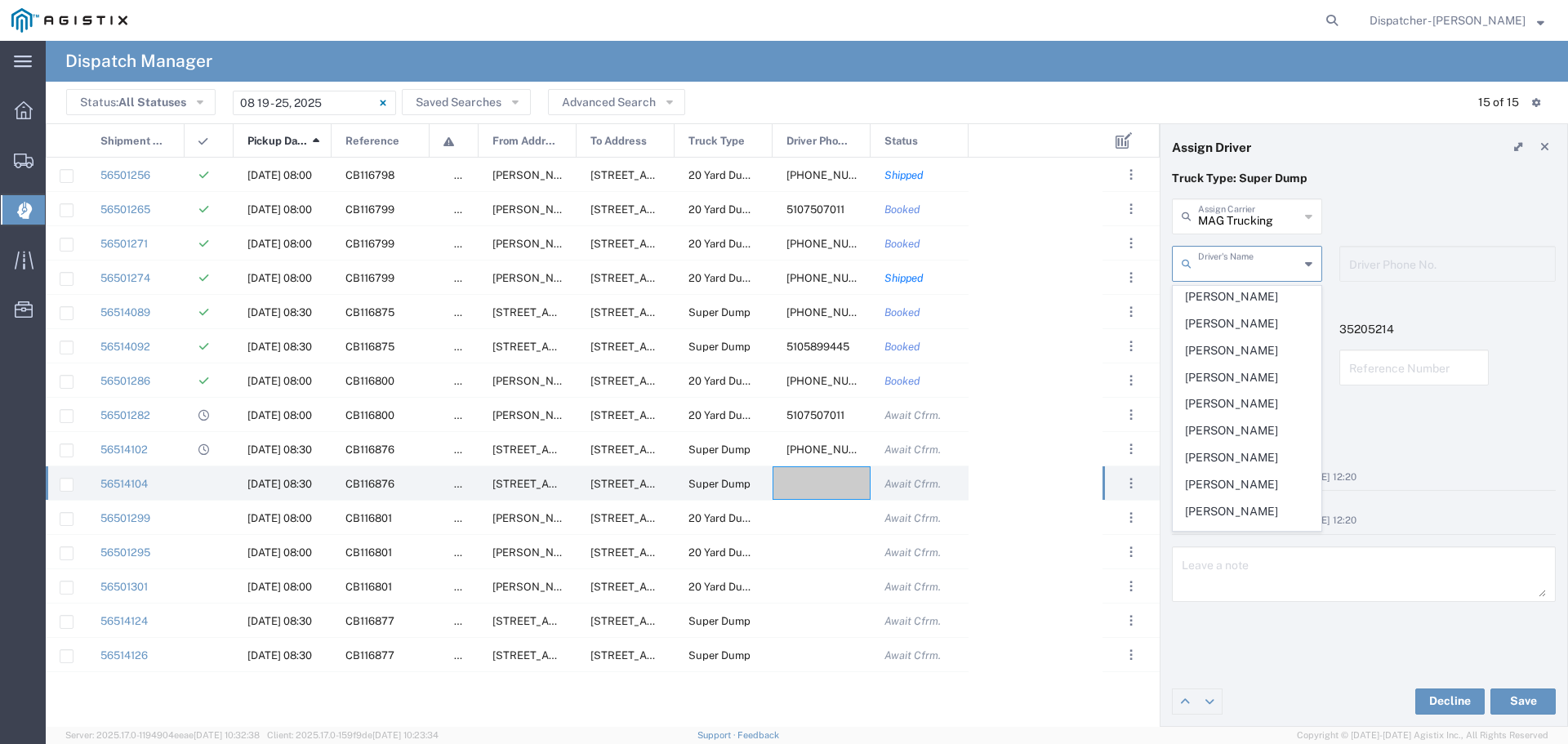
scroll to position [380, 0]
click at [1211, 360] on span "Huy Le" at bounding box center [1246, 347] width 147 height 26
type input "Huy Le"
type input "5103295144"
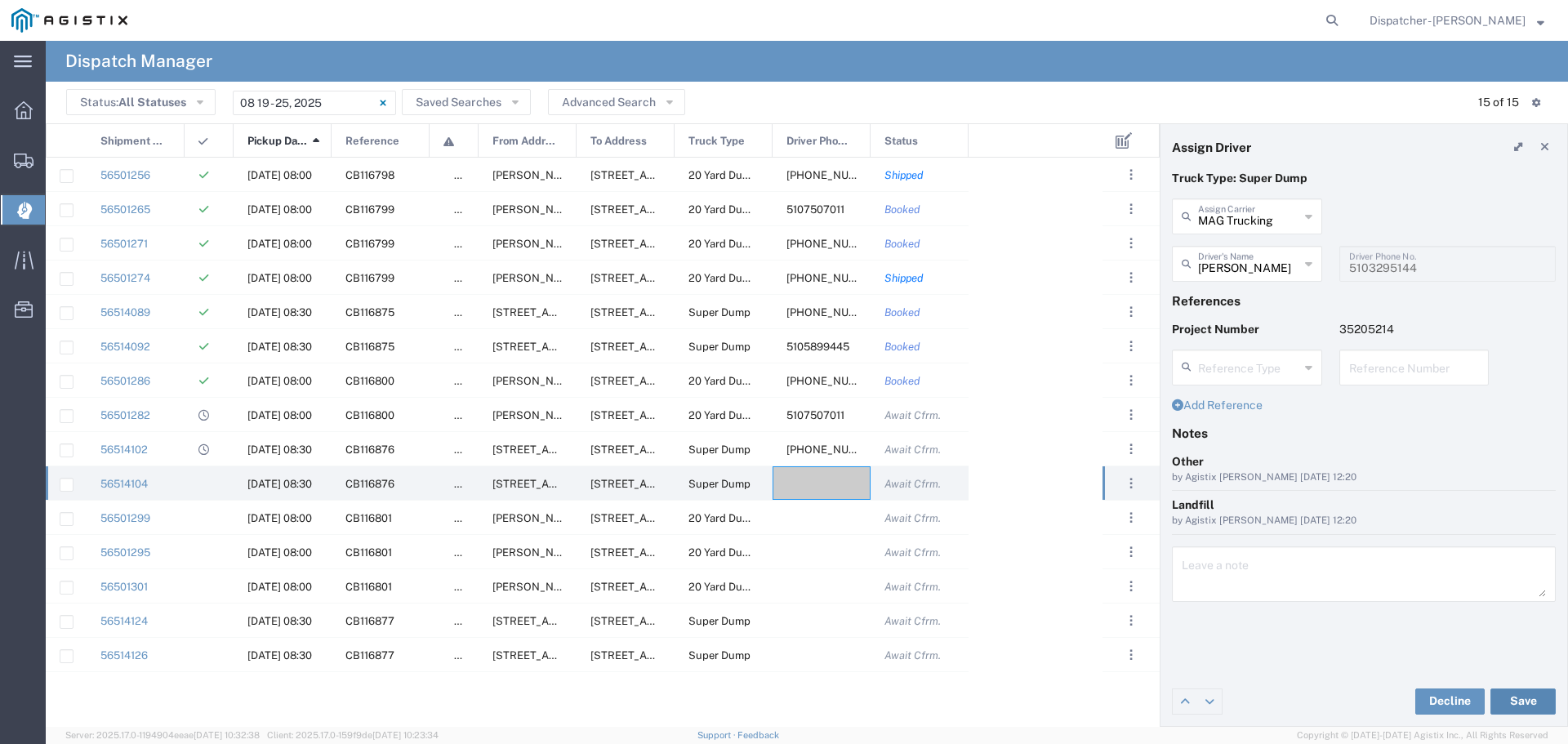
click at [1532, 705] on button "Save" at bounding box center [1522, 701] width 66 height 26
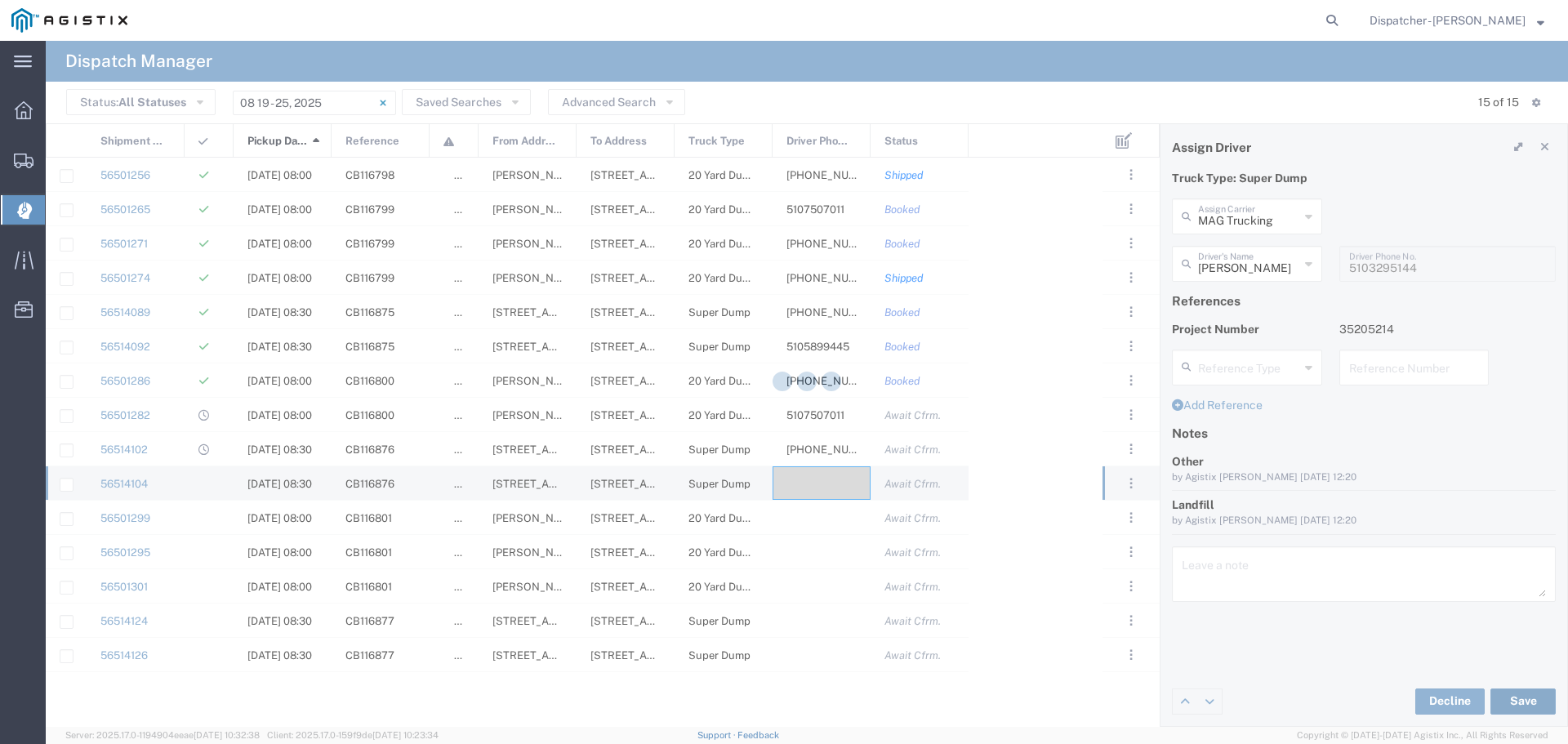
type input "Huy Le"
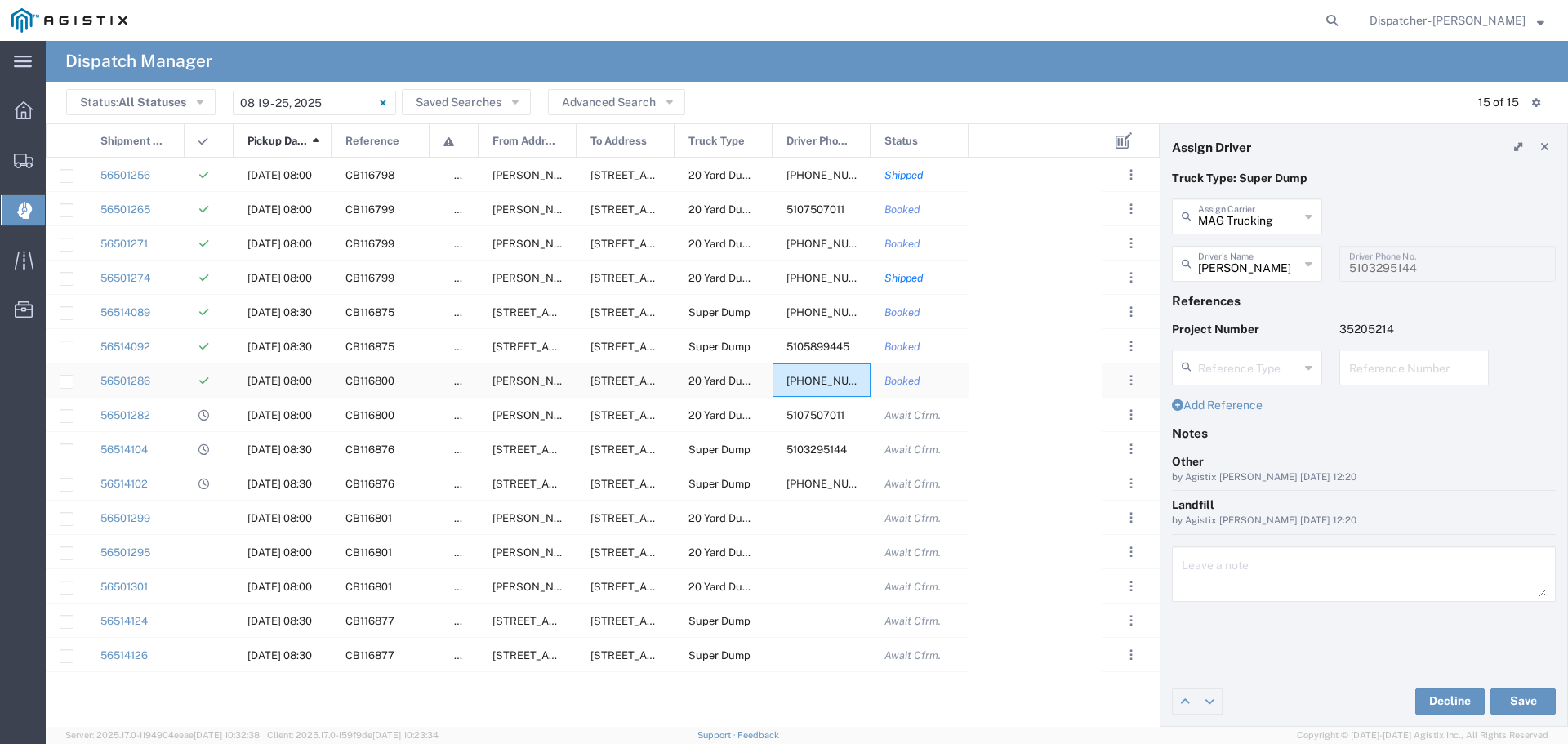
click at [796, 379] on span "[PHONE_NUMBER]" at bounding box center [834, 381] width 96 height 12
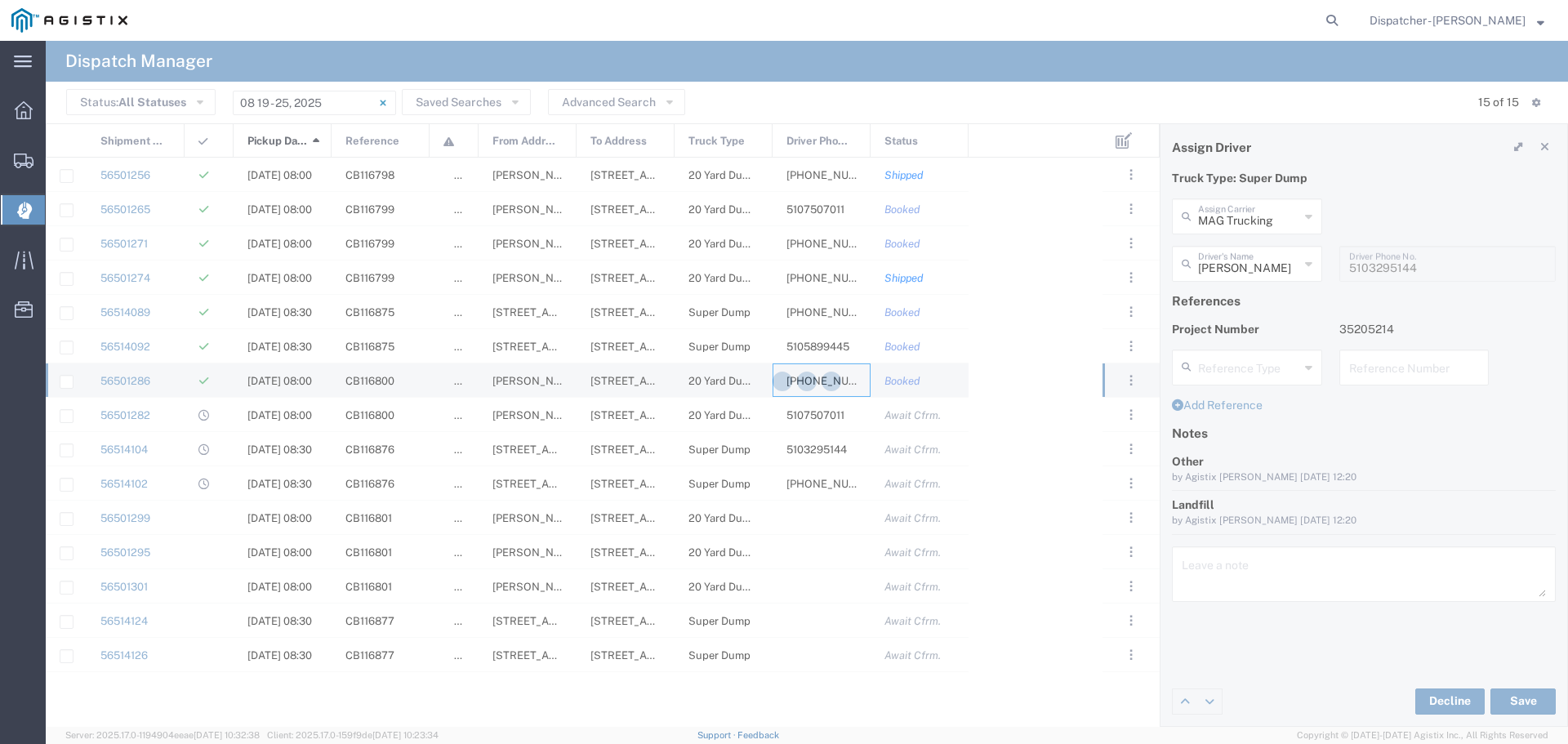
type input "Sidhu Trucking Inc"
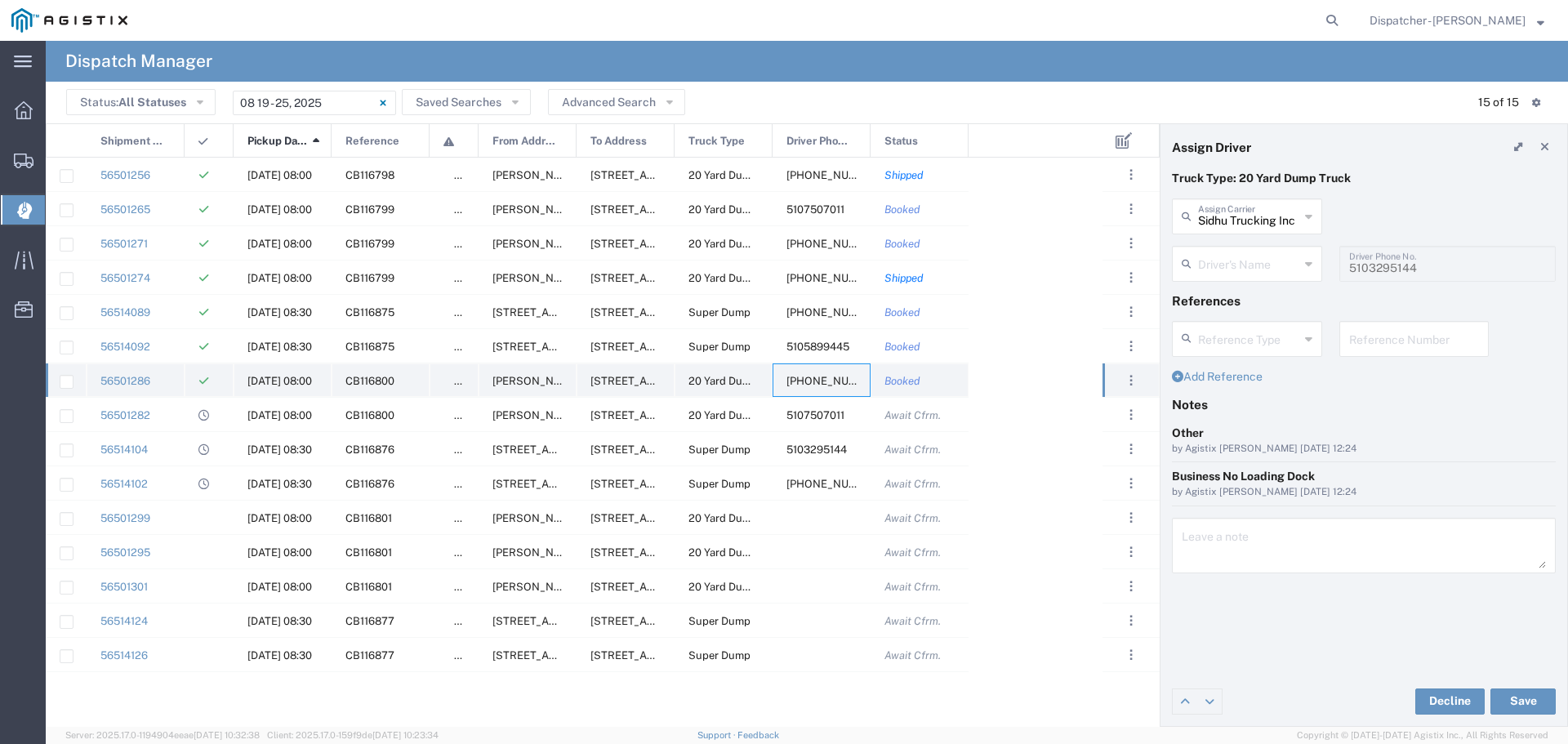
type input "Nirmaljit Sidhu"
type input "[PHONE_NUMBER]"
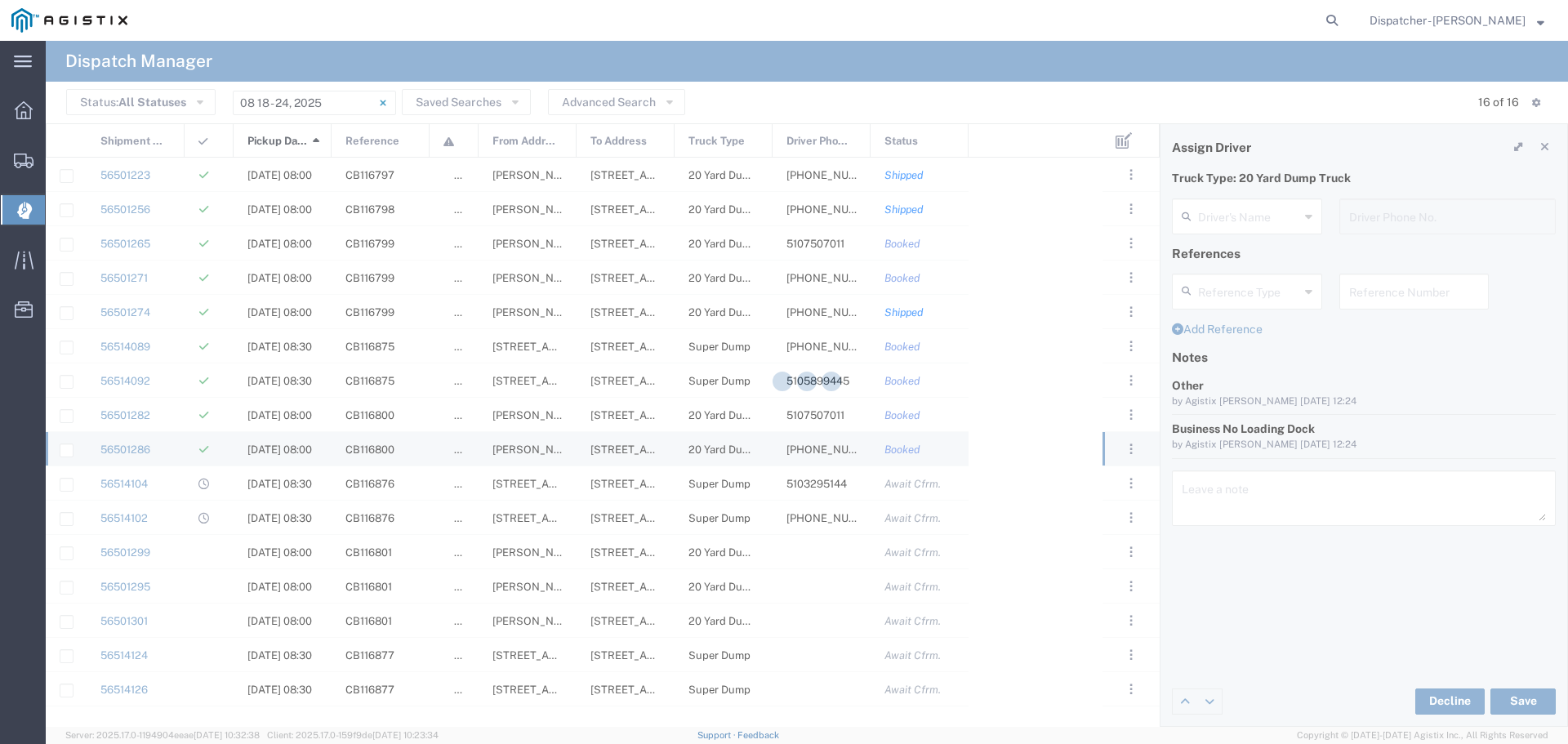
type input "Nirmaljit Sidhu"
type input "510-760-3627"
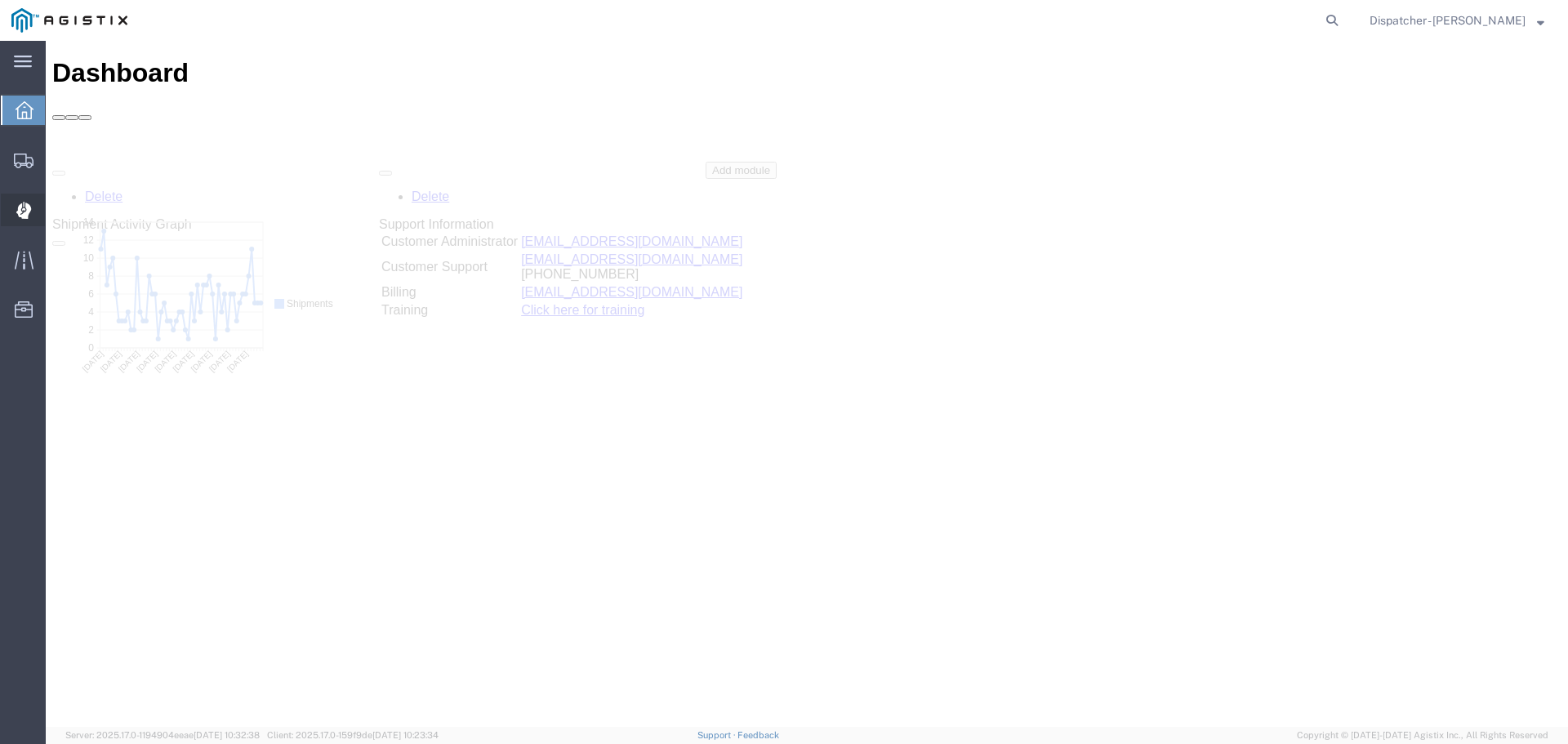
click at [23, 212] on icon at bounding box center [24, 211] width 15 height 17
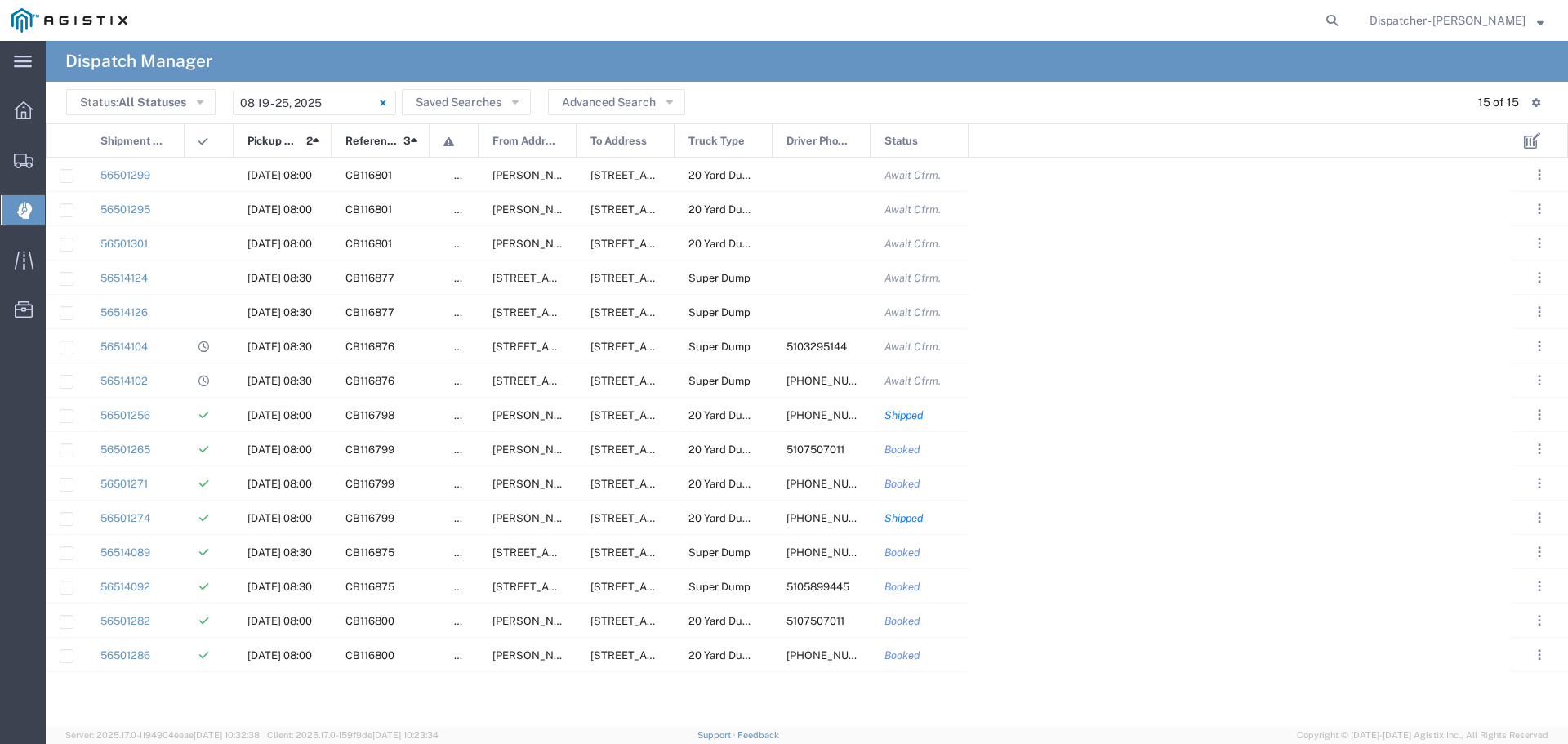
click at [264, 143] on span "Pickup Date and Time" at bounding box center [273, 141] width 53 height 34
